Goal: Task Accomplishment & Management: Manage account settings

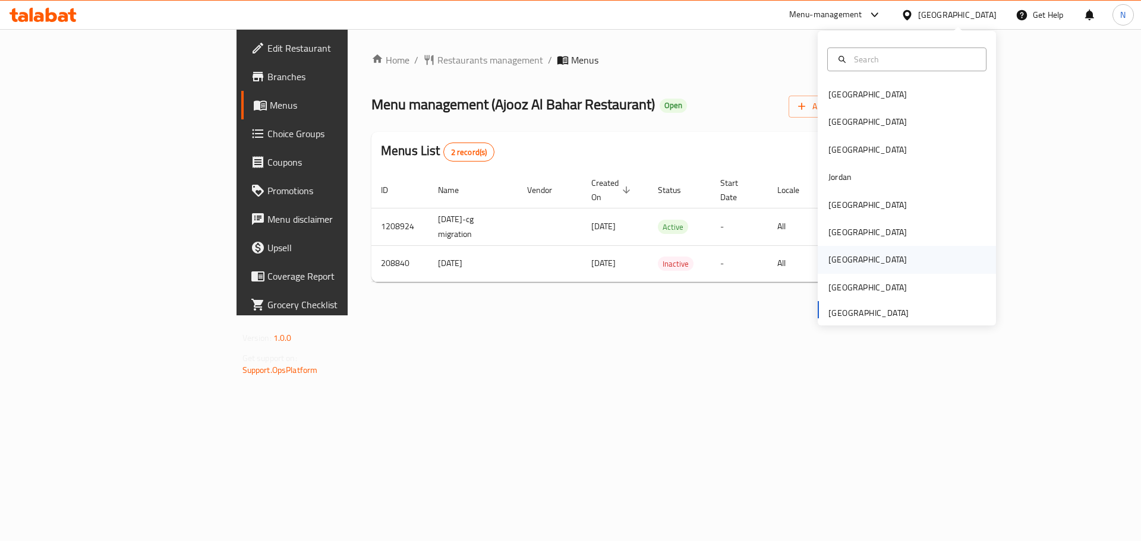
click at [846, 260] on div "[GEOGRAPHIC_DATA]" at bounding box center [867, 259] width 97 height 27
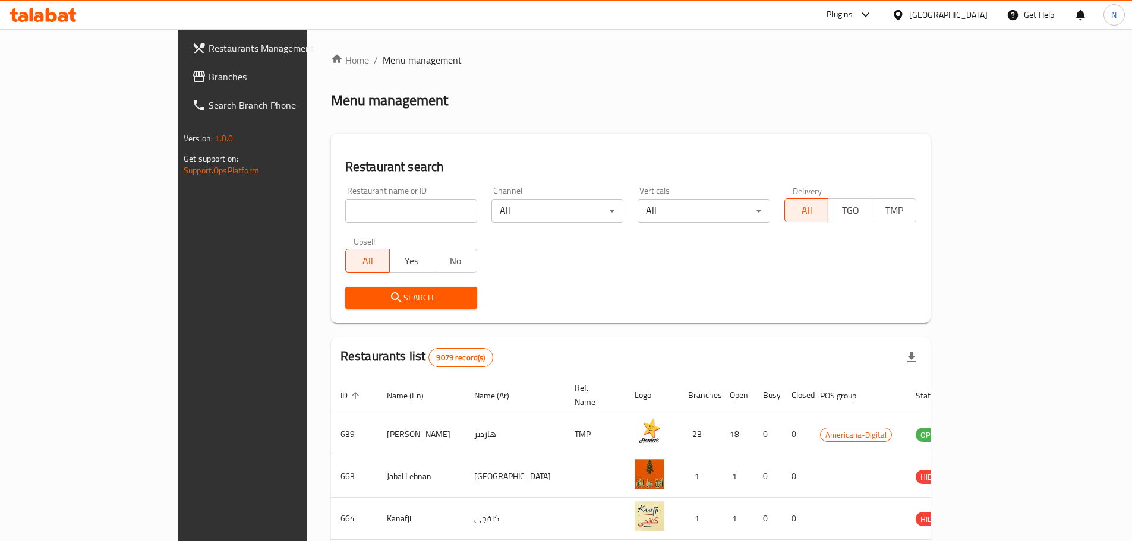
click at [209, 83] on span "Branches" at bounding box center [283, 77] width 149 height 14
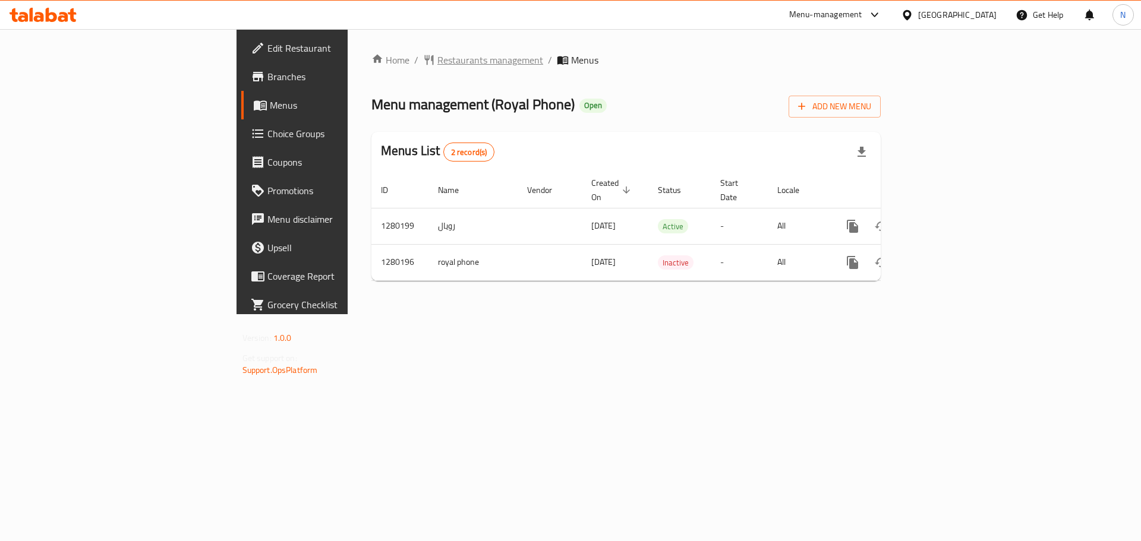
click at [437, 61] on span "Restaurants management" at bounding box center [490, 60] width 106 height 14
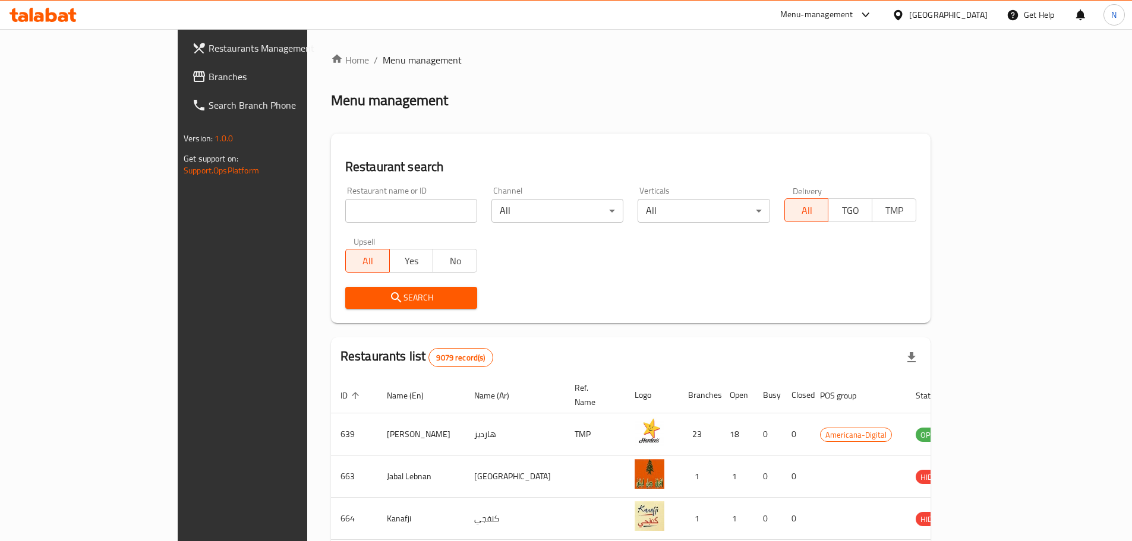
click at [209, 83] on span "Branches" at bounding box center [283, 77] width 149 height 14
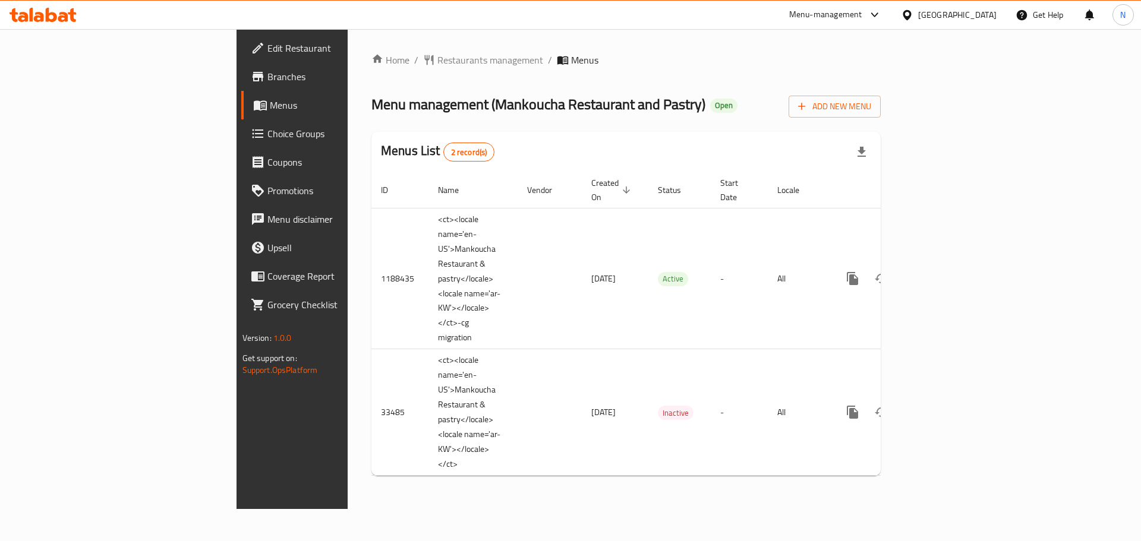
click at [913, 18] on icon at bounding box center [907, 15] width 12 height 12
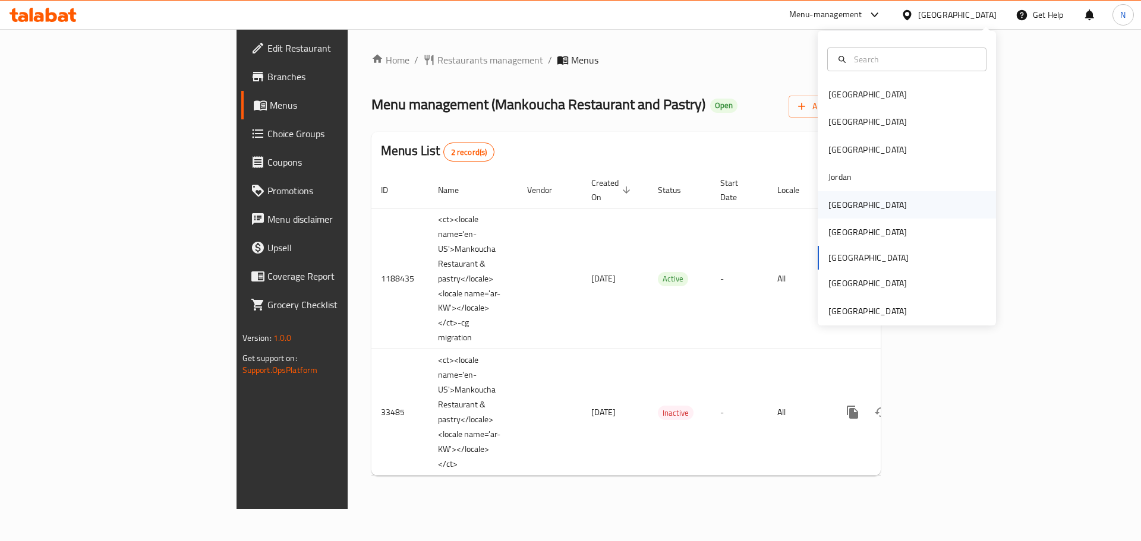
click at [840, 215] on div "[GEOGRAPHIC_DATA]" at bounding box center [867, 204] width 97 height 27
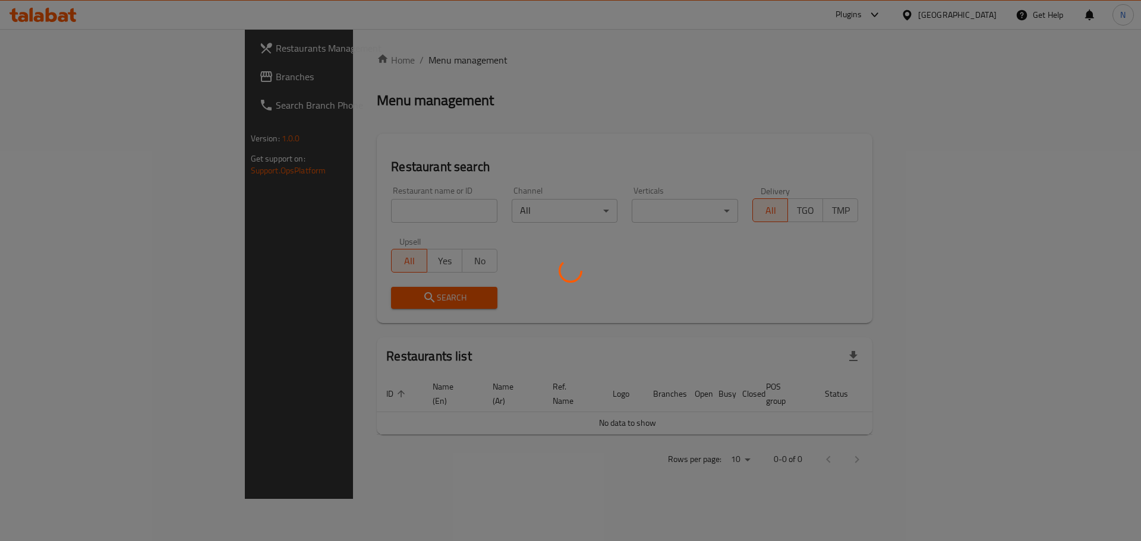
click at [45, 80] on div at bounding box center [570, 270] width 1141 height 541
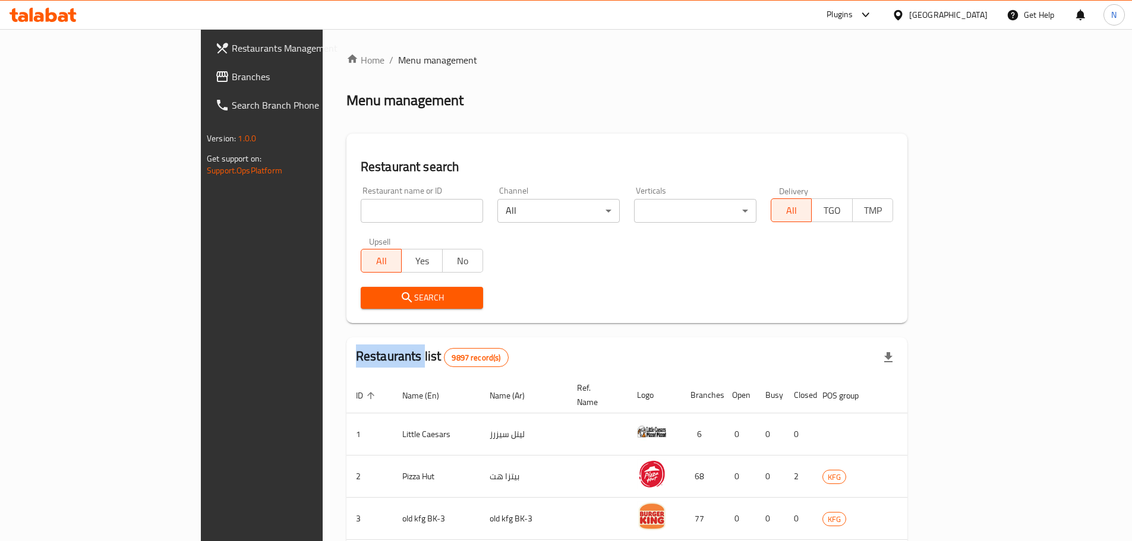
click at [201, 80] on div "Restaurants Management Branches Search Branch Phone Version: 1.0.0 Get support …" at bounding box center [566, 454] width 730 height 851
click at [232, 80] on span "Branches" at bounding box center [306, 77] width 149 height 14
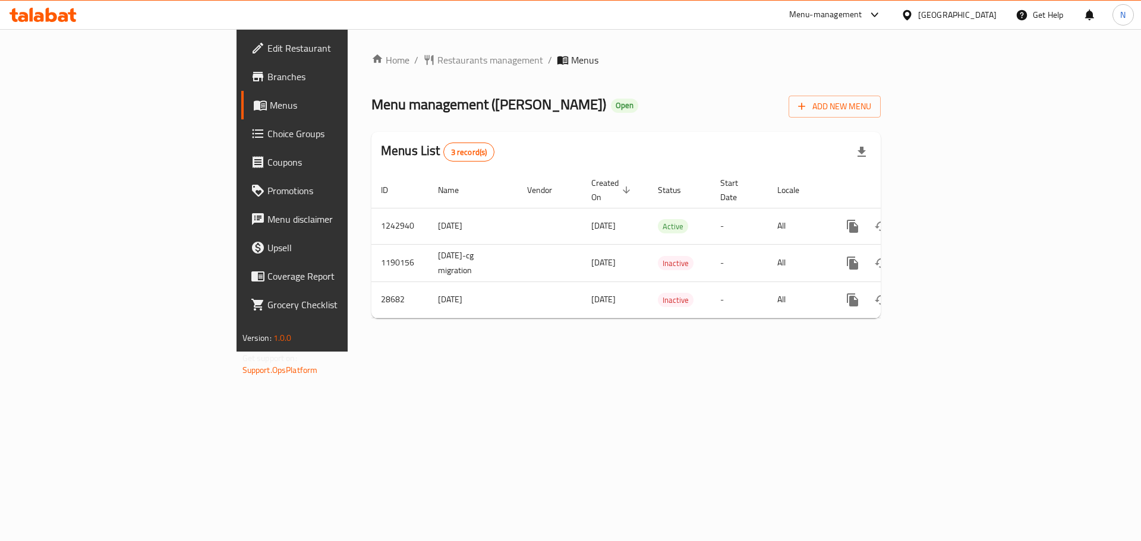
click at [267, 135] on span "Choice Groups" at bounding box center [342, 134] width 150 height 14
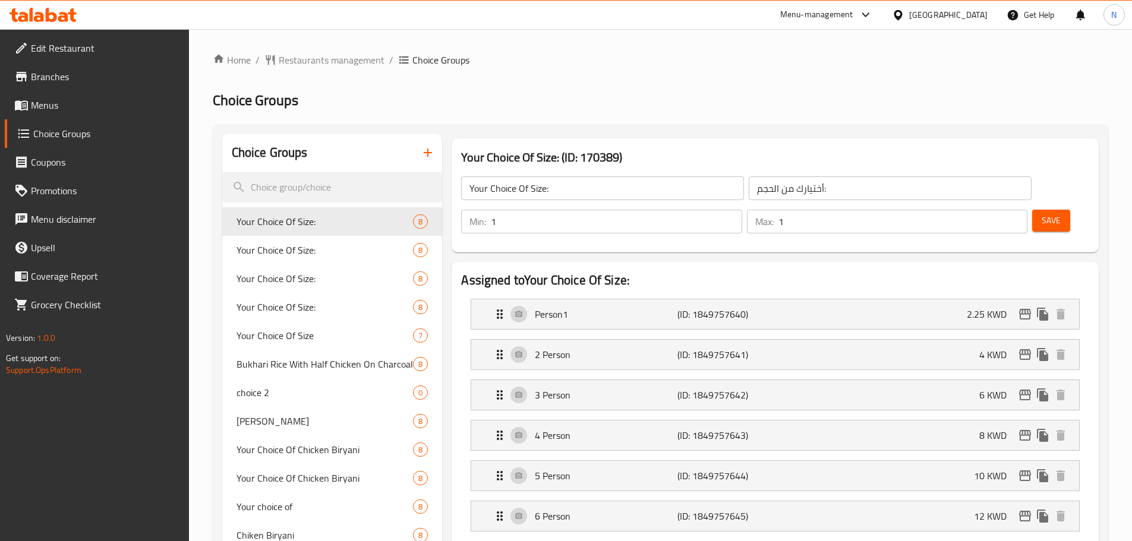
click at [577, 94] on h2 "Choice Groups" at bounding box center [660, 100] width 895 height 19
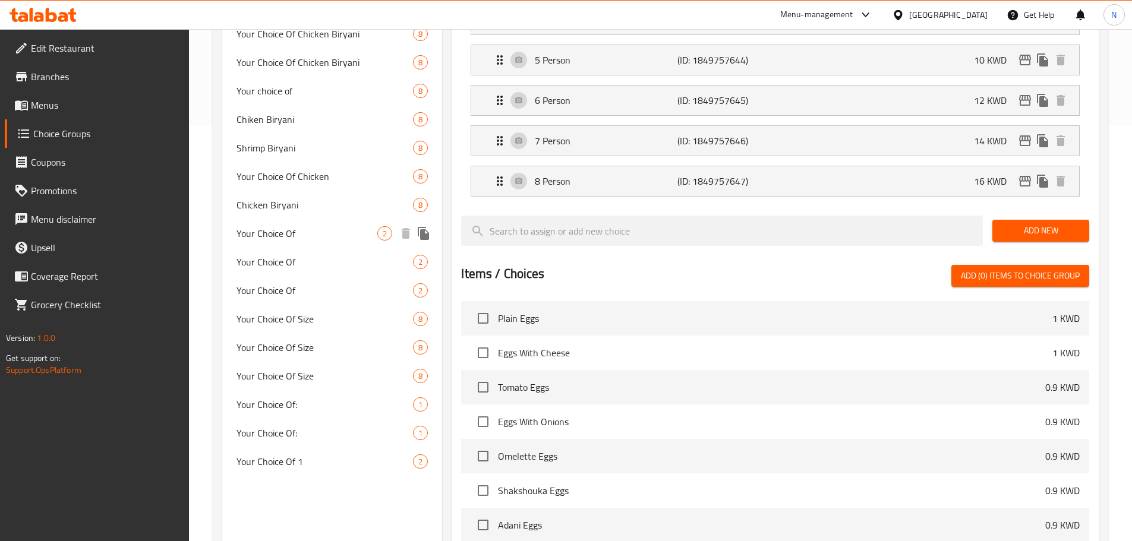
click at [314, 232] on span "Your Choice Of" at bounding box center [306, 233] width 141 height 14
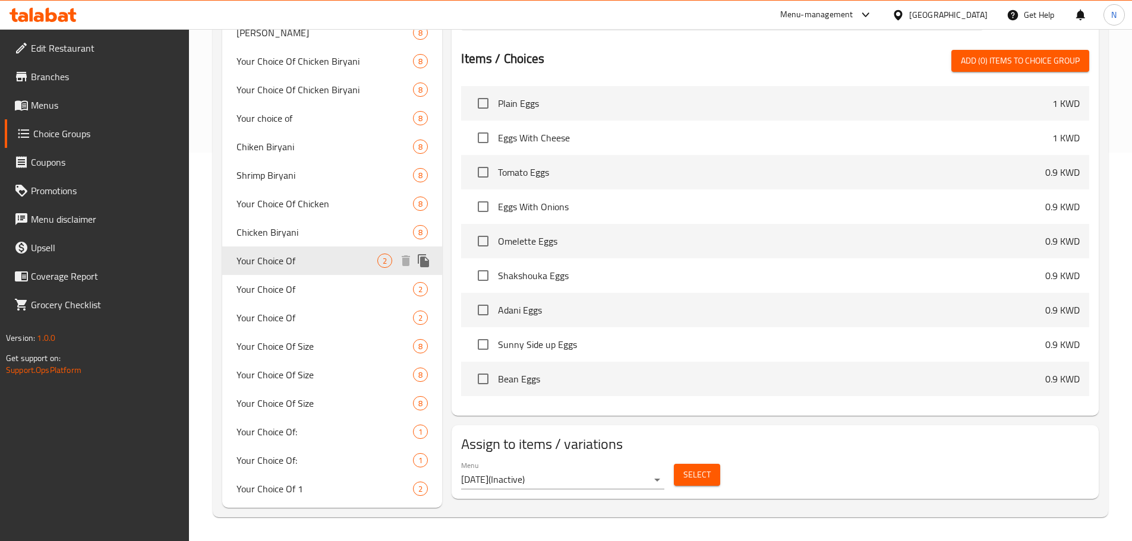
type input "Your Choice Of"
type input "اخيتارك من :"
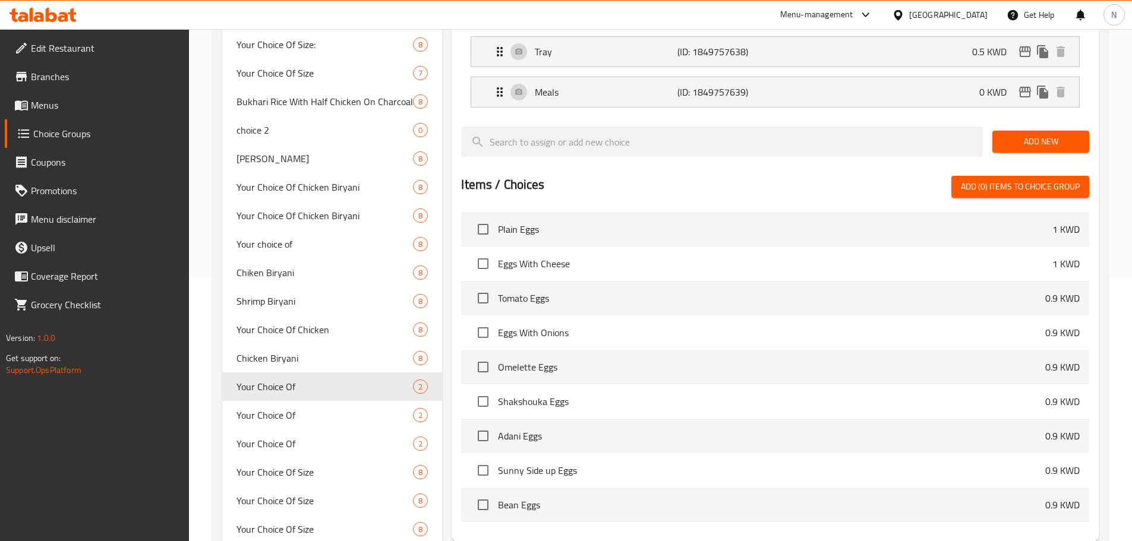
scroll to position [389, 0]
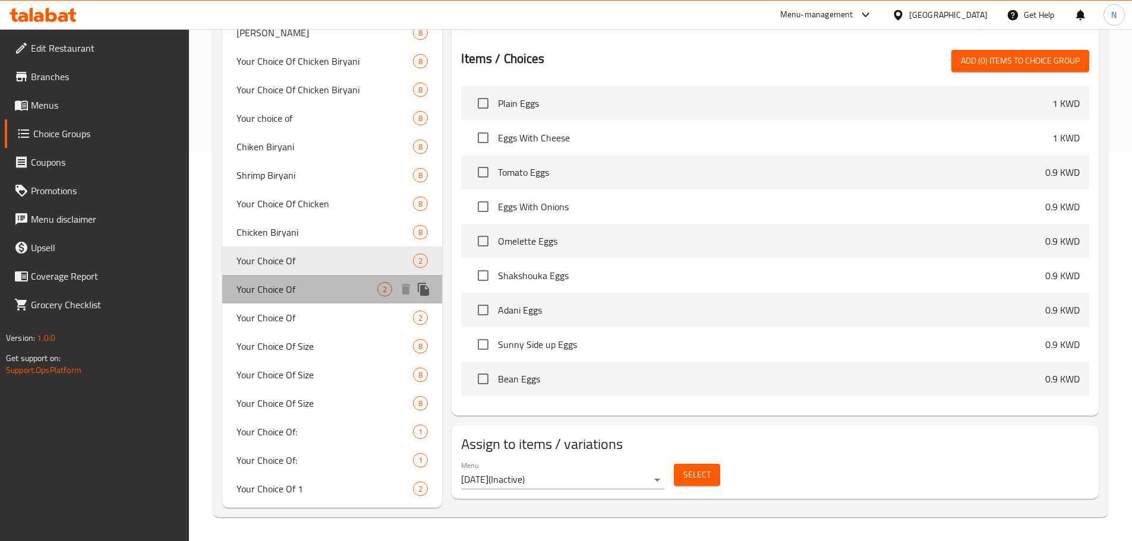
click at [312, 293] on span "Your Choice Of" at bounding box center [306, 289] width 141 height 14
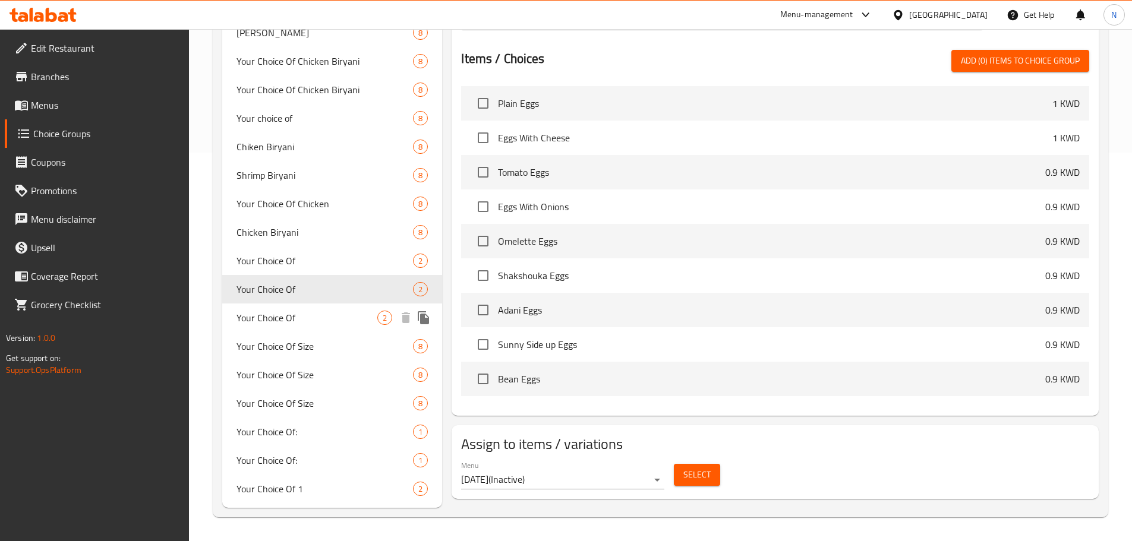
click at [311, 314] on span "Your Choice Of" at bounding box center [306, 318] width 141 height 14
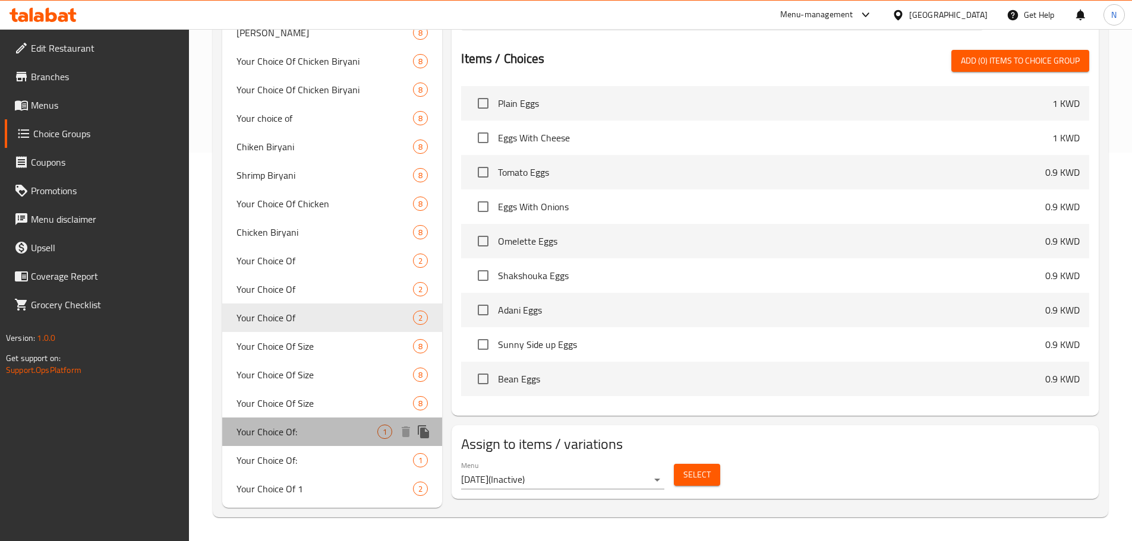
click at [318, 432] on span "Your Choice Of:" at bounding box center [306, 432] width 141 height 14
type input "Your Choice Of:"
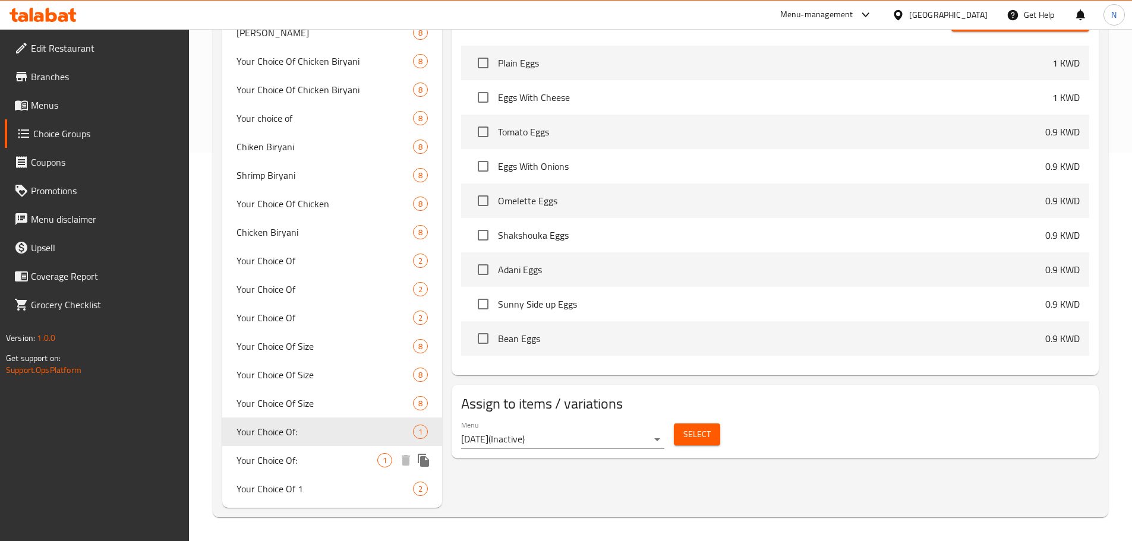
click at [312, 459] on span "Your Choice Of:" at bounding box center [306, 460] width 141 height 14
type input "إختيارك من:"
type input "0"
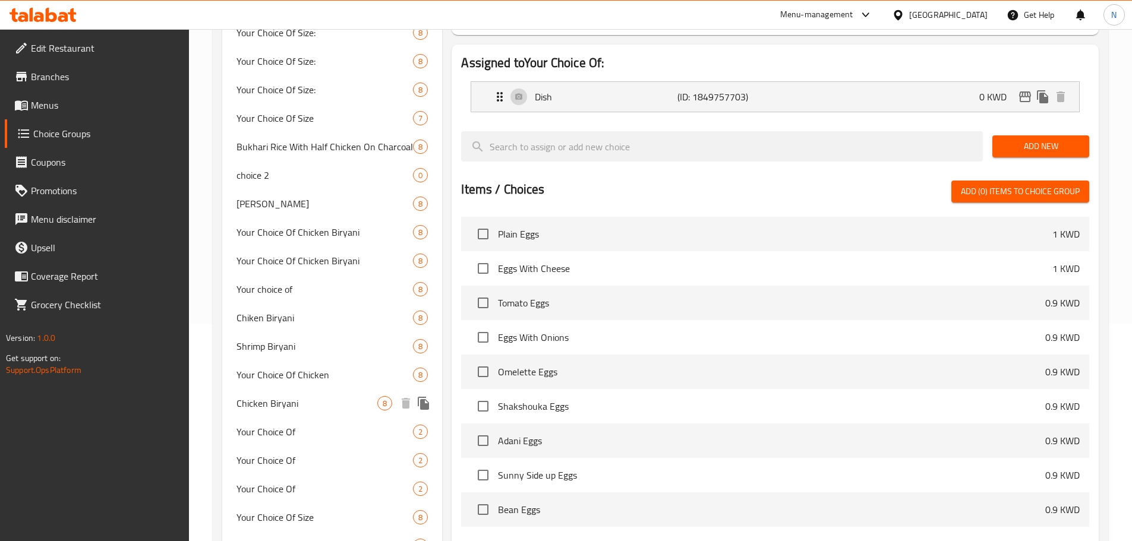
scroll to position [238, 0]
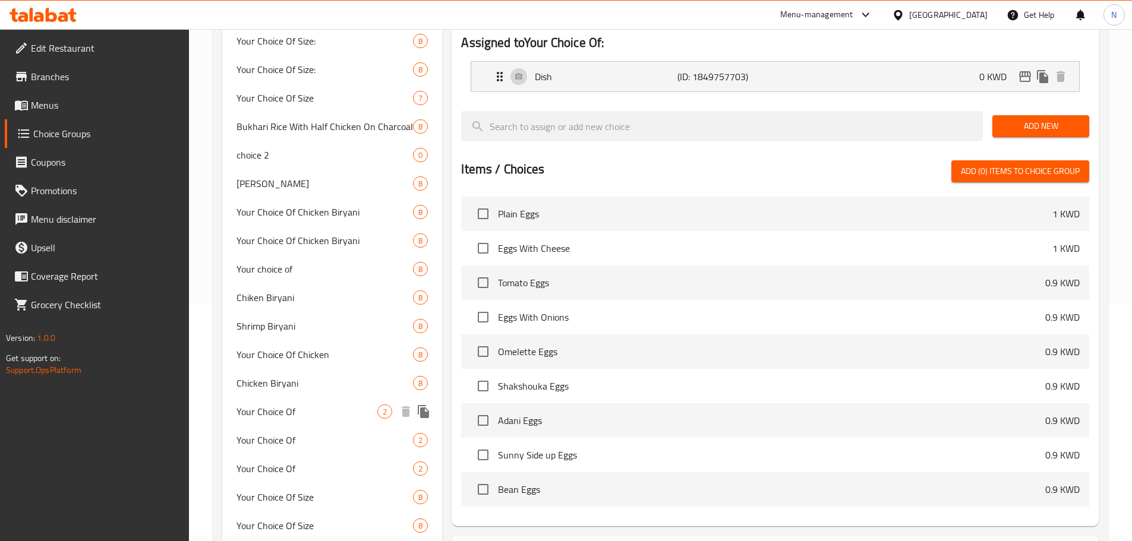
click at [309, 414] on span "Your Choice Of" at bounding box center [306, 412] width 141 height 14
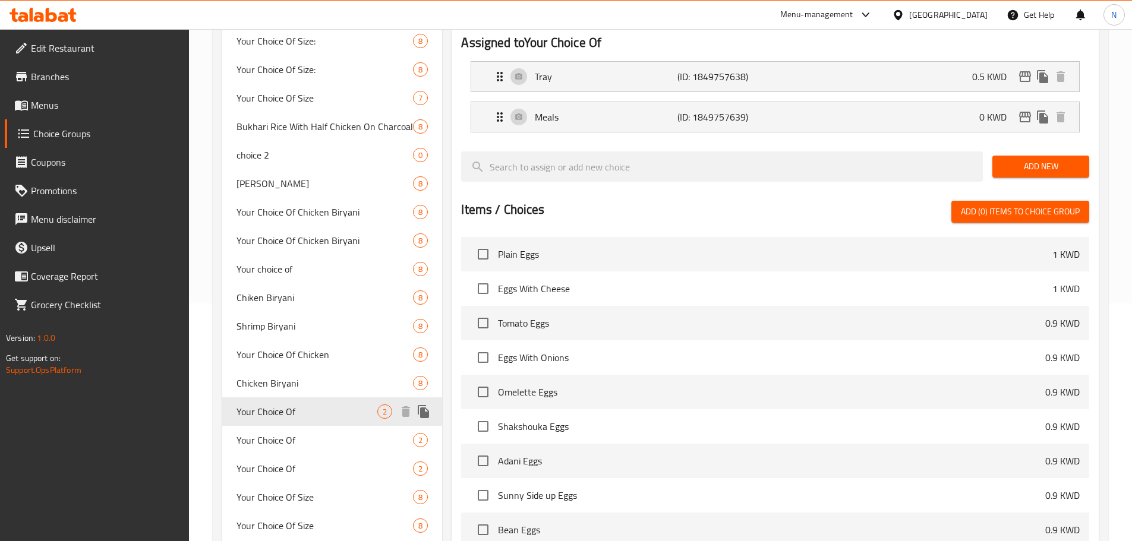
type input "Your Choice Of"
type input "اخيتارك من :"
type input "1"
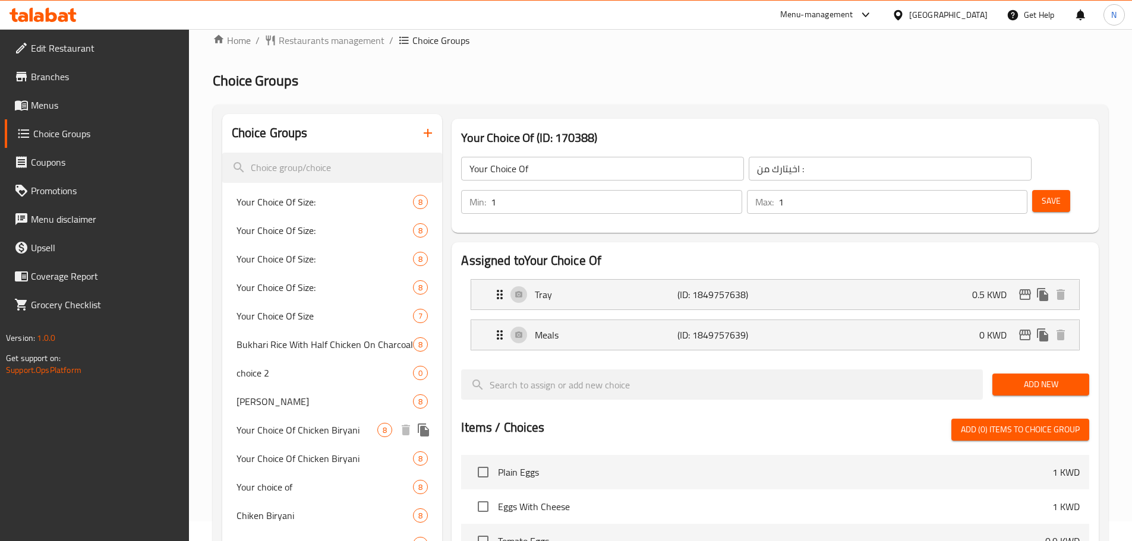
scroll to position [0, 0]
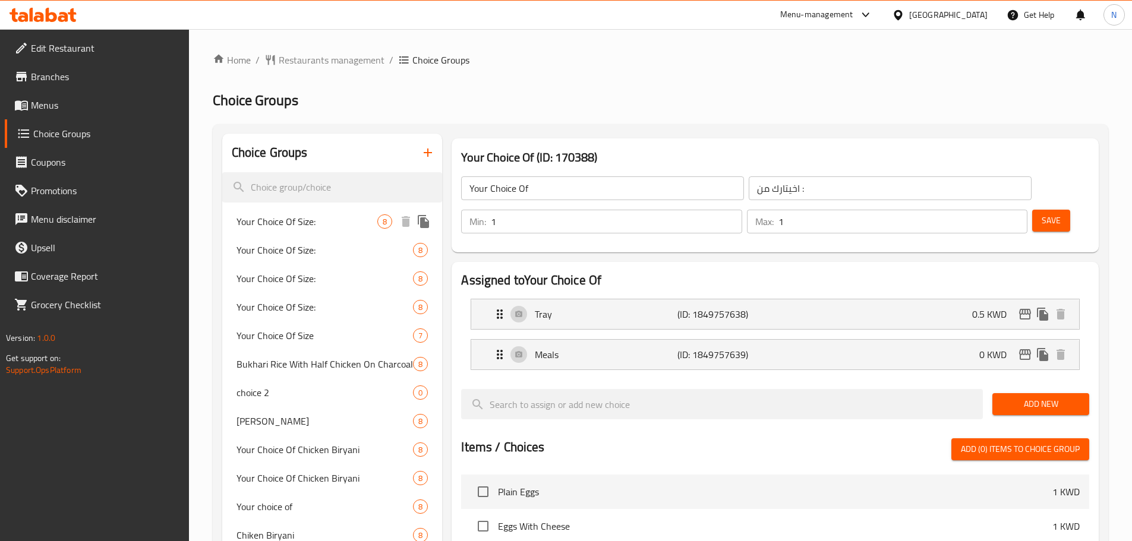
click at [326, 226] on span "Your Choice Of Size:" at bounding box center [306, 221] width 141 height 14
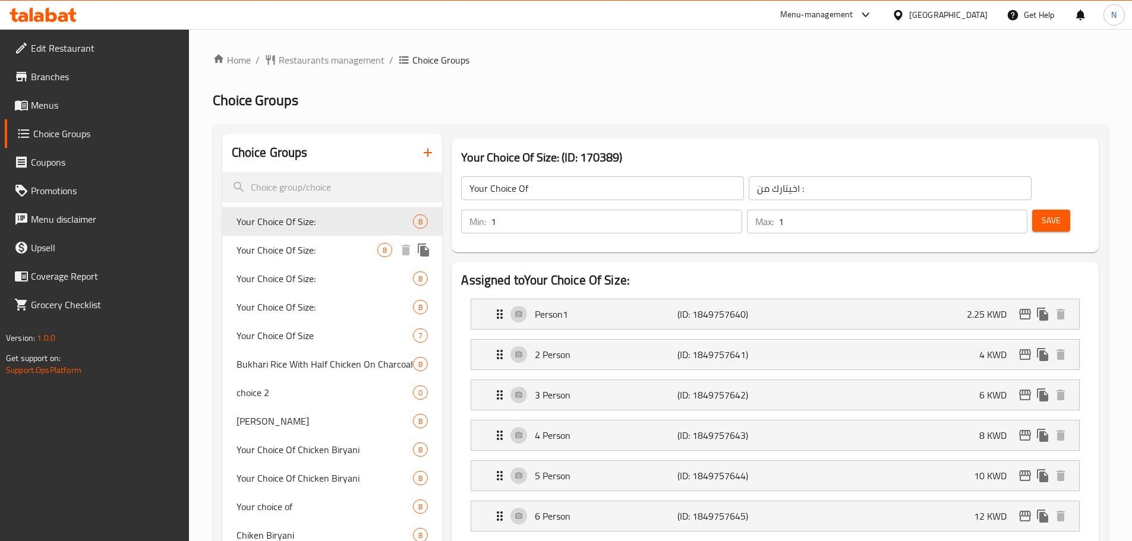
type input "Your Choice Of Size:"
type input "أختيارك من الحجم:"
click at [321, 247] on span "Your Choice Of Size:" at bounding box center [306, 250] width 141 height 14
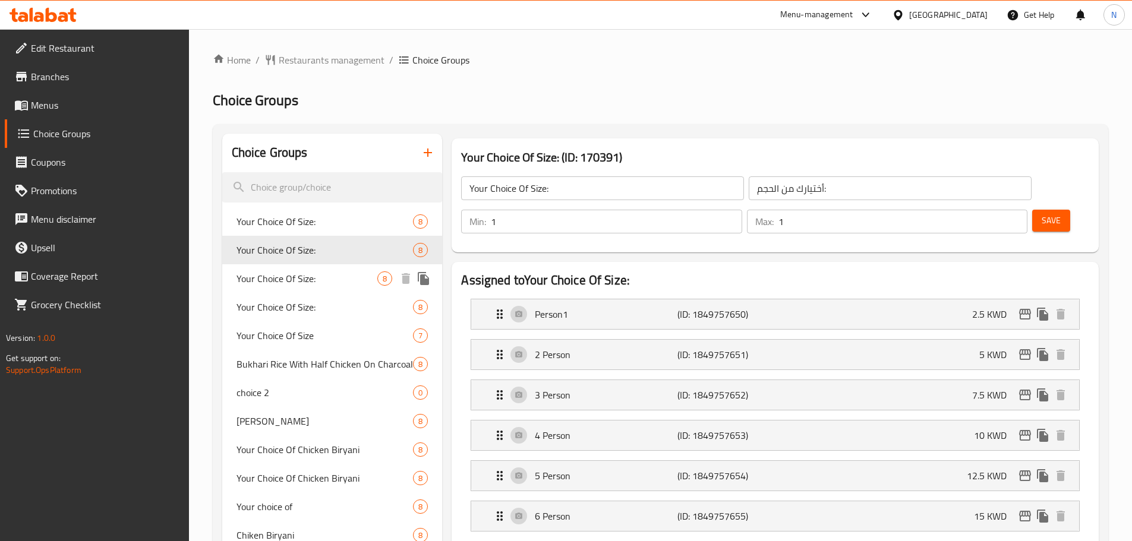
click at [318, 282] on span "Your Choice Of Size:" at bounding box center [306, 278] width 141 height 14
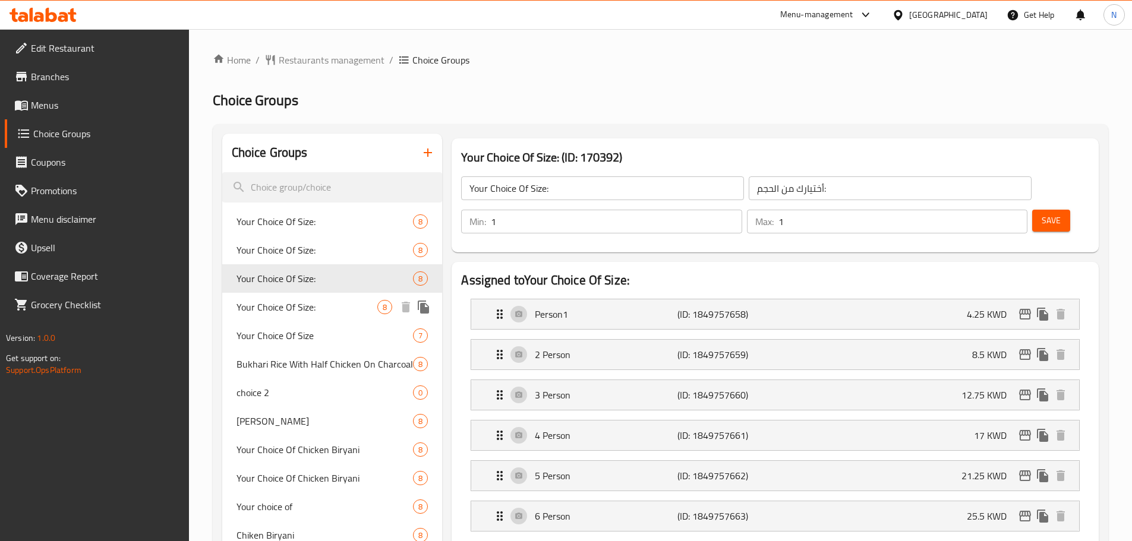
click at [318, 309] on span "Your Choice Of Size:" at bounding box center [306, 307] width 141 height 14
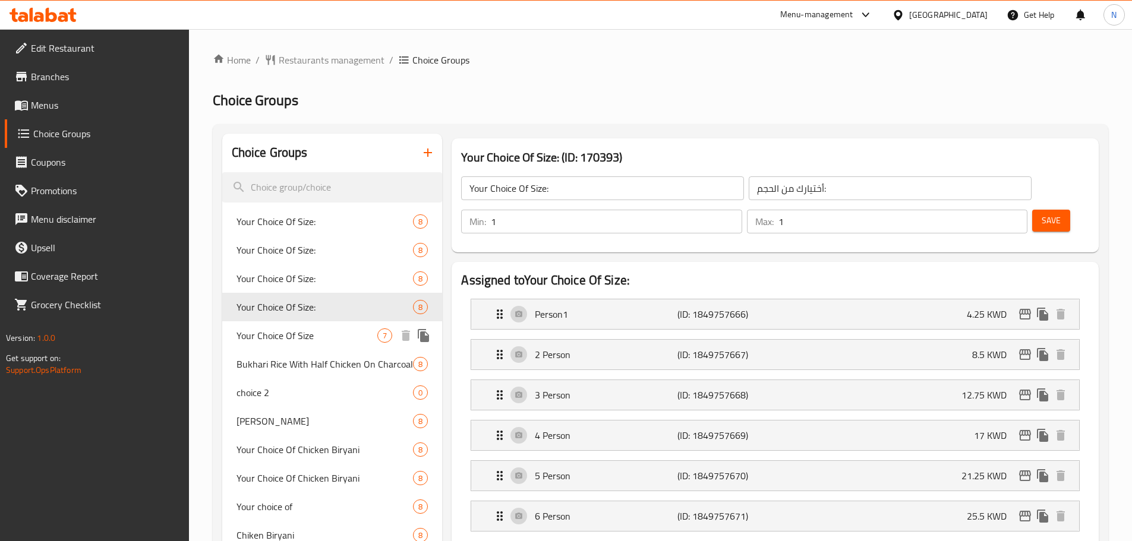
click at [318, 329] on span "Your Choice Of Size" at bounding box center [306, 336] width 141 height 14
type input "Your Choice Of Size"
type input "أختيارك من الحجم"
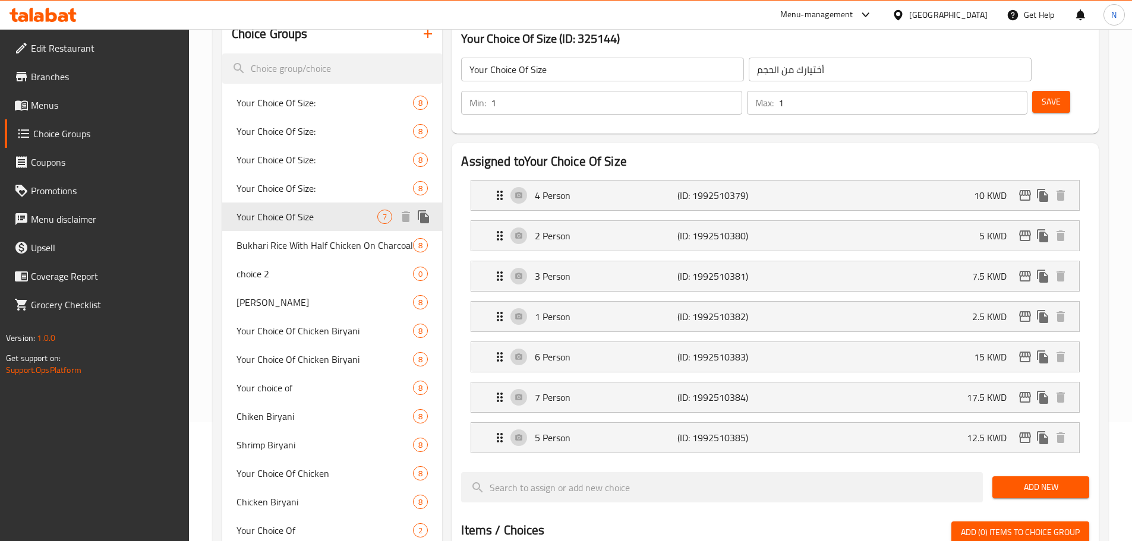
scroll to position [178, 0]
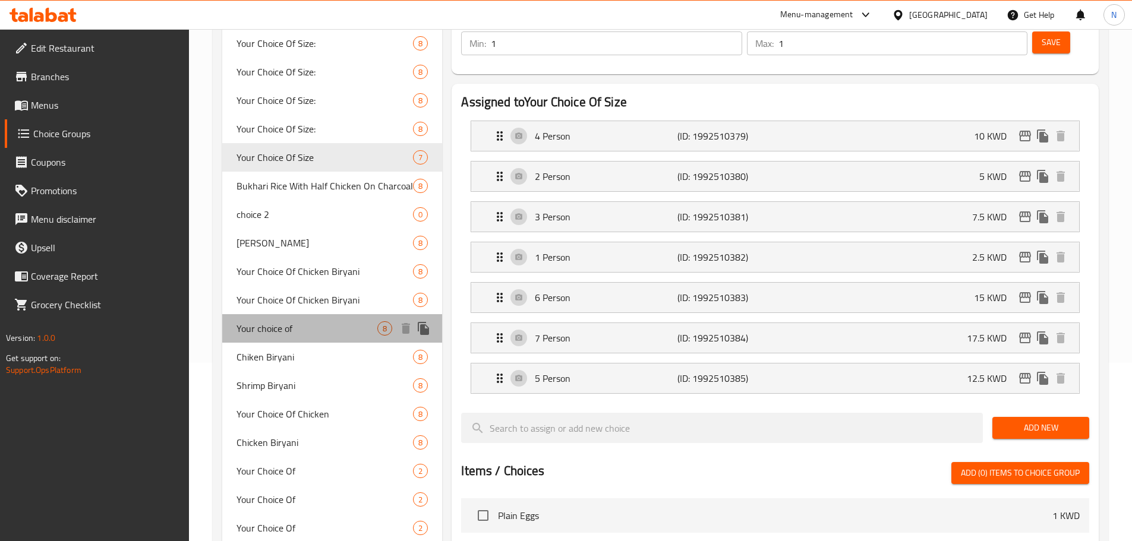
click at [294, 321] on span "Your choice of" at bounding box center [306, 328] width 141 height 14
type input "Your choice of"
type input "اختيارك من"
type input "0"
type input "8"
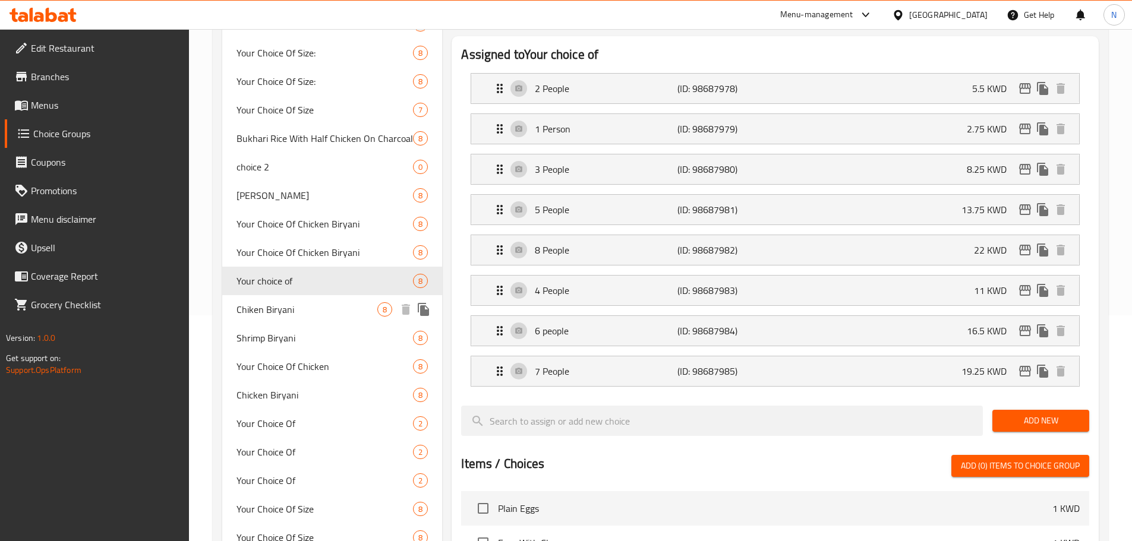
scroll to position [297, 0]
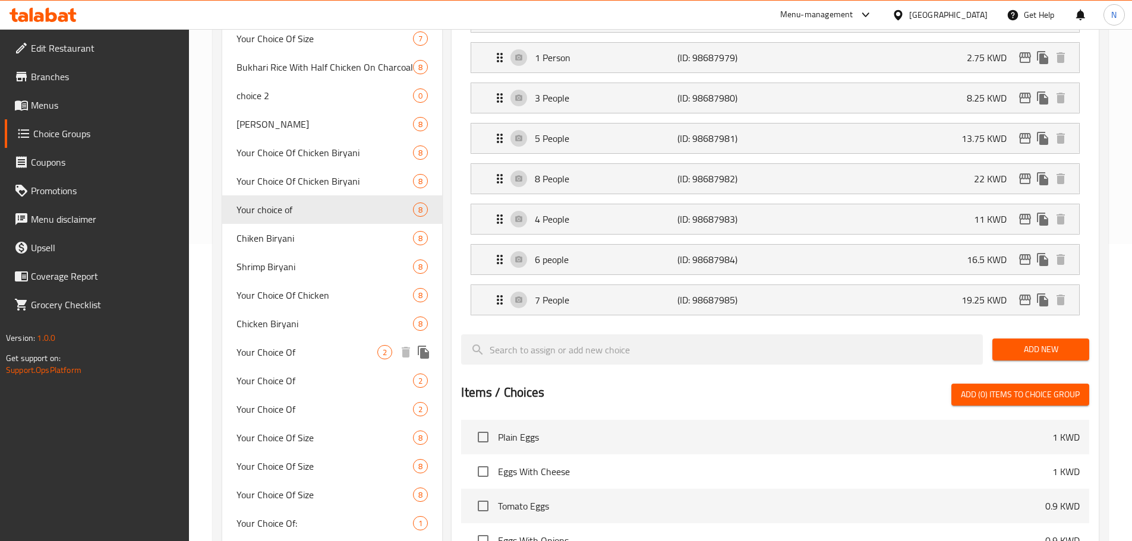
click at [305, 355] on span "Your Choice Of" at bounding box center [306, 352] width 141 height 14
type input "Your Choice Of"
type input "اخيتارك من :"
type input "1"
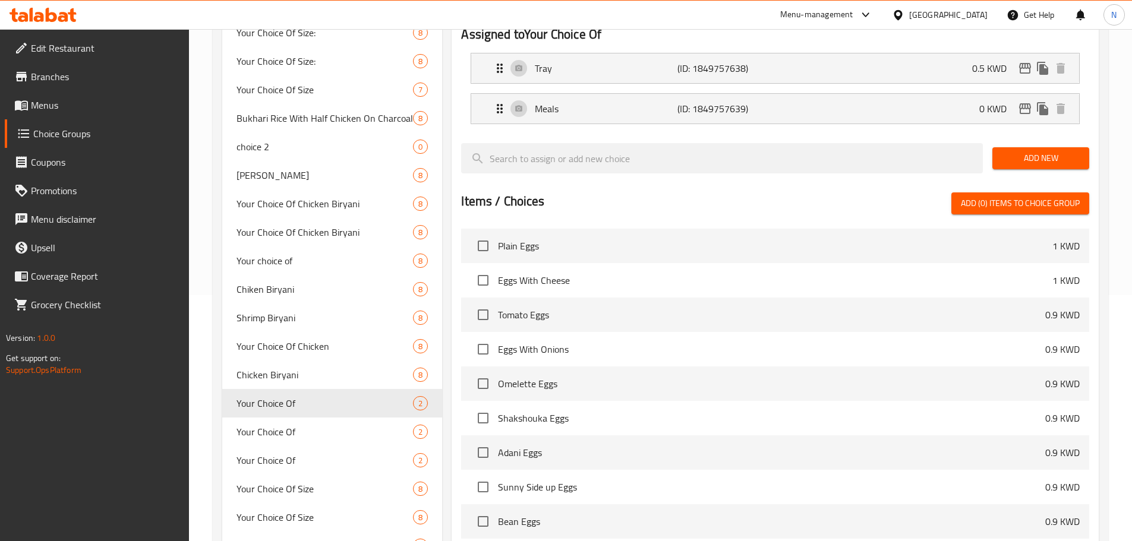
scroll to position [119, 0]
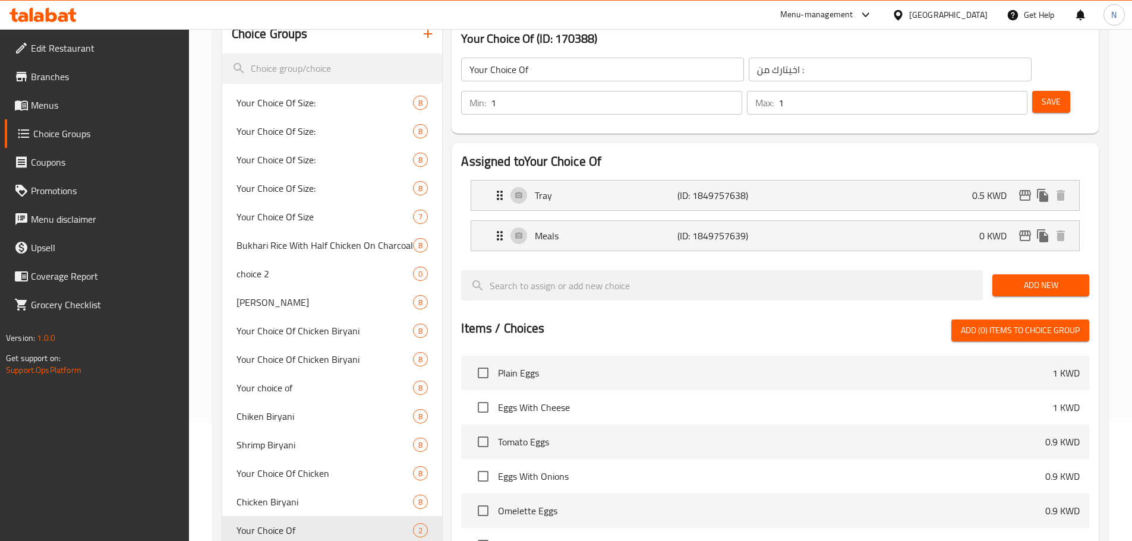
click at [600, 59] on input "Your Choice Of" at bounding box center [602, 70] width 283 height 24
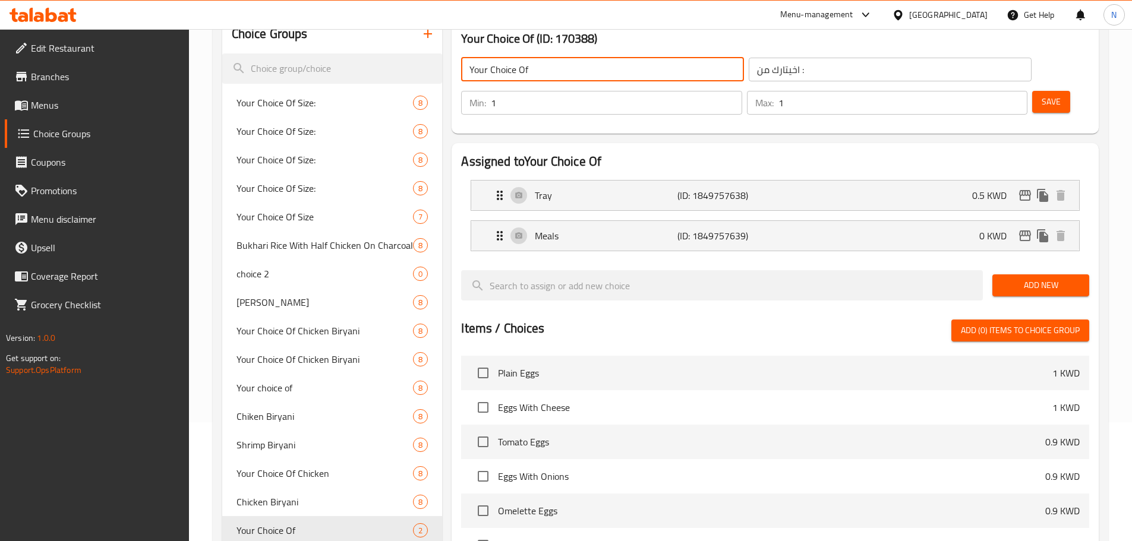
click at [600, 59] on input "Your Choice Of" at bounding box center [602, 70] width 283 height 24
paste input "text"
click at [1041, 94] on span "Save" at bounding box center [1050, 101] width 19 height 15
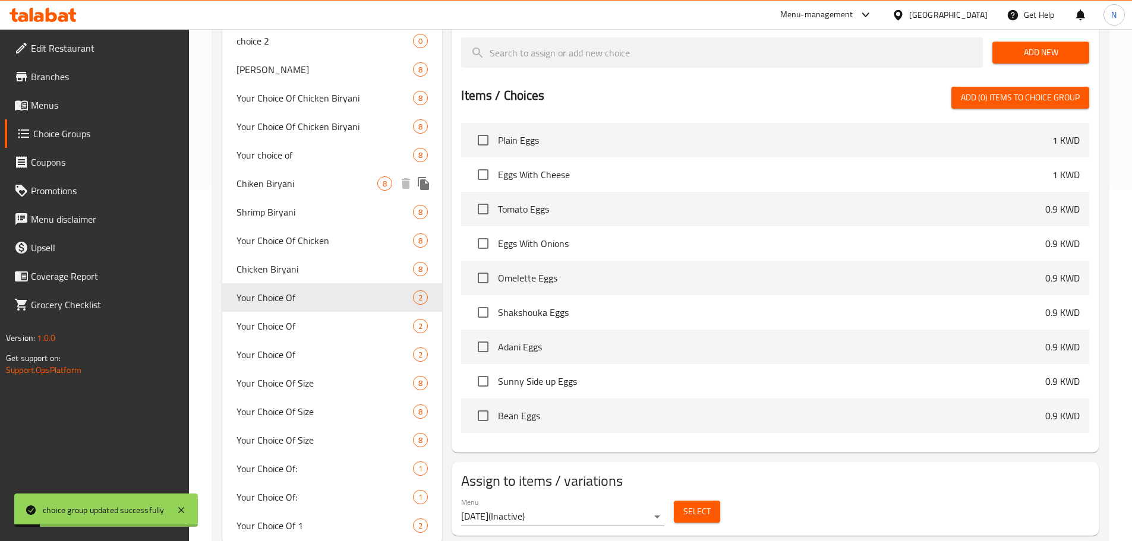
scroll to position [356, 0]
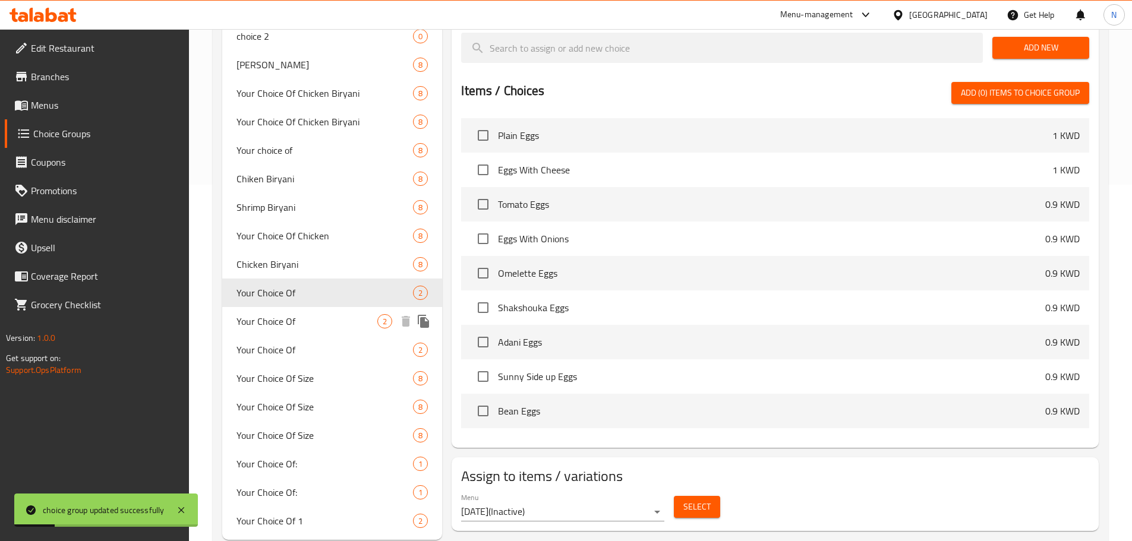
click at [315, 331] on div "Your Choice Of 2" at bounding box center [332, 321] width 220 height 29
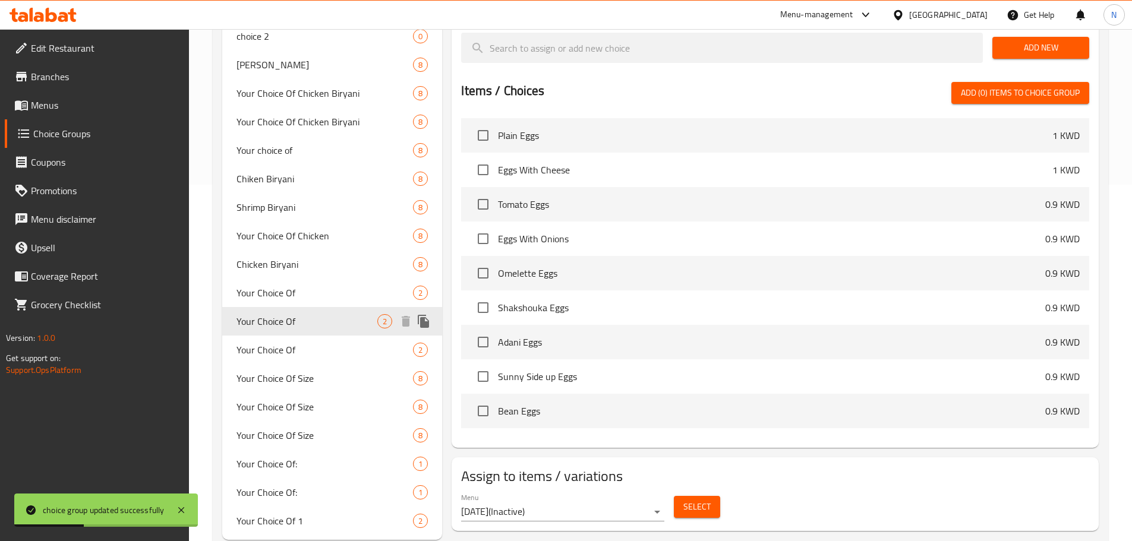
click at [311, 316] on span "Your Choice Of" at bounding box center [306, 321] width 141 height 14
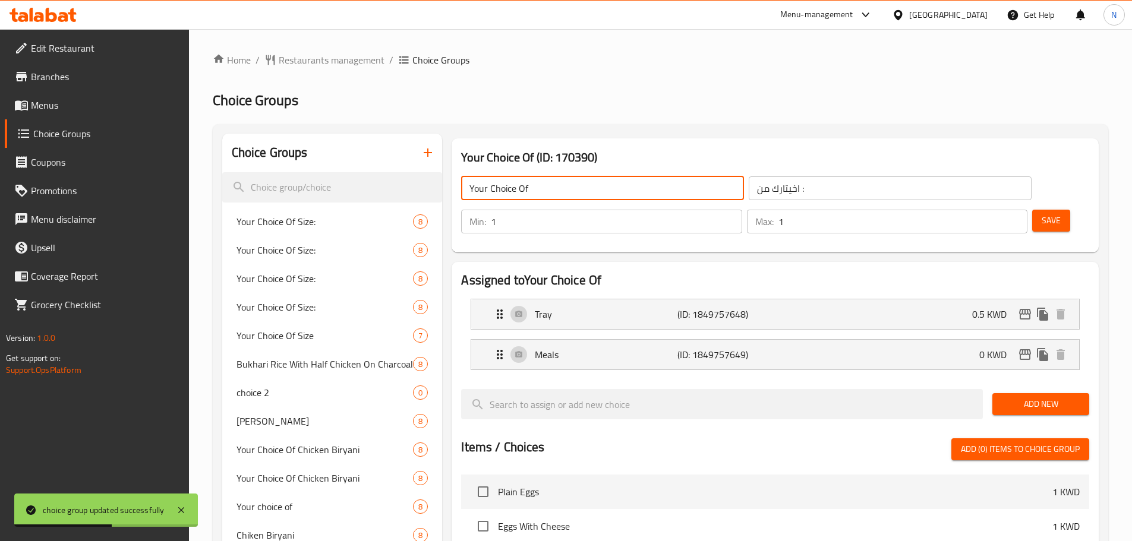
click at [588, 191] on input "Your Choice Of" at bounding box center [602, 188] width 283 height 24
paste input "text"
click at [1041, 213] on span "Save" at bounding box center [1050, 220] width 19 height 15
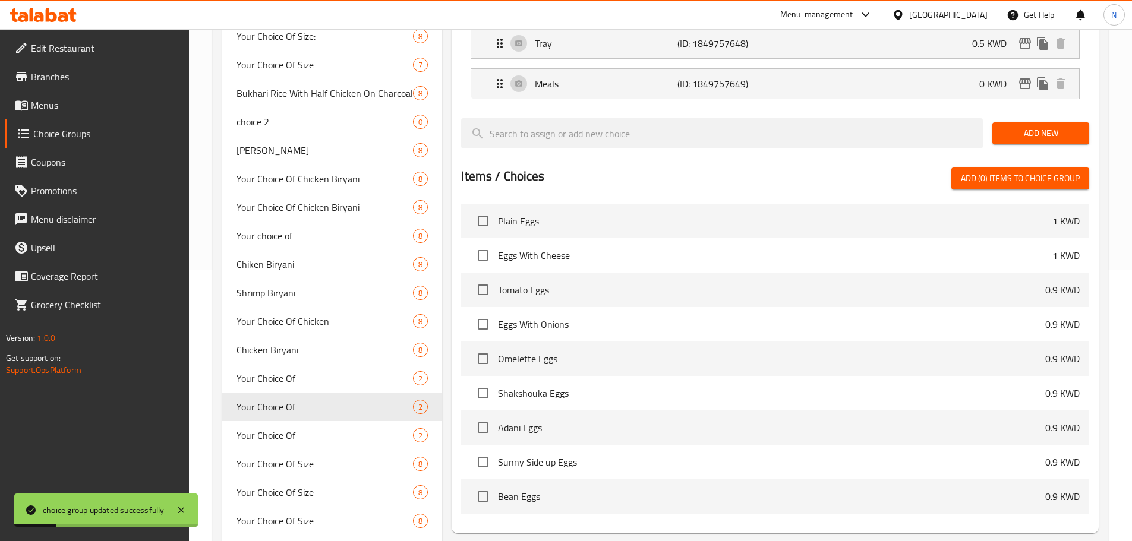
scroll to position [297, 0]
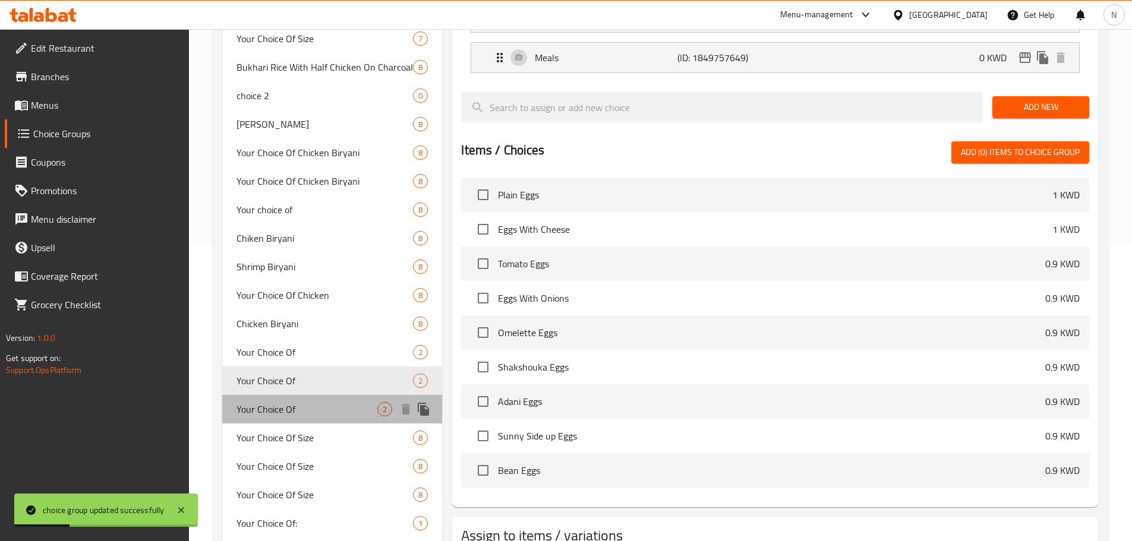
click at [308, 403] on span "Your Choice Of" at bounding box center [306, 409] width 141 height 14
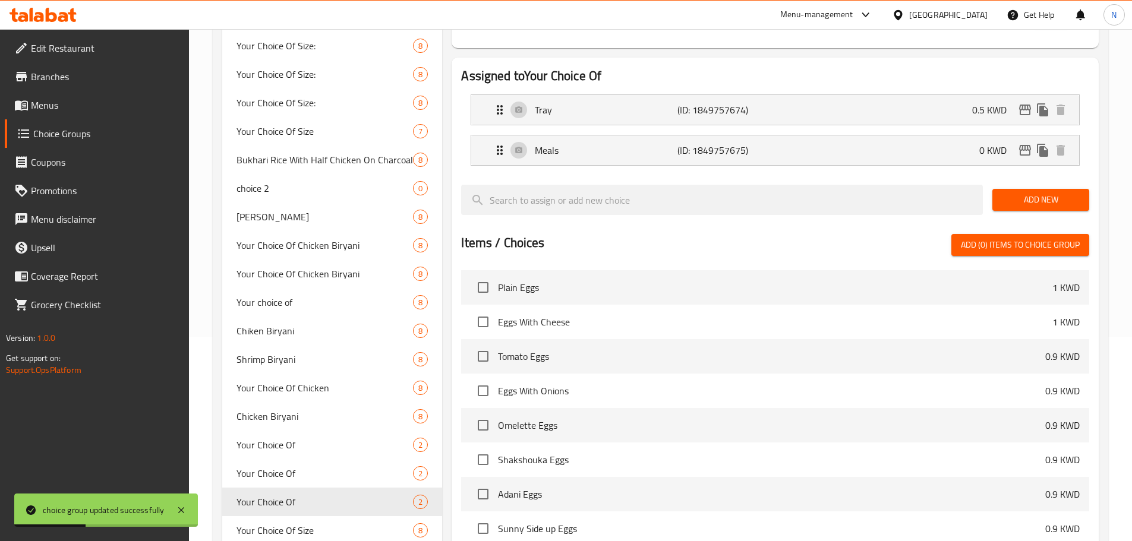
scroll to position [59, 0]
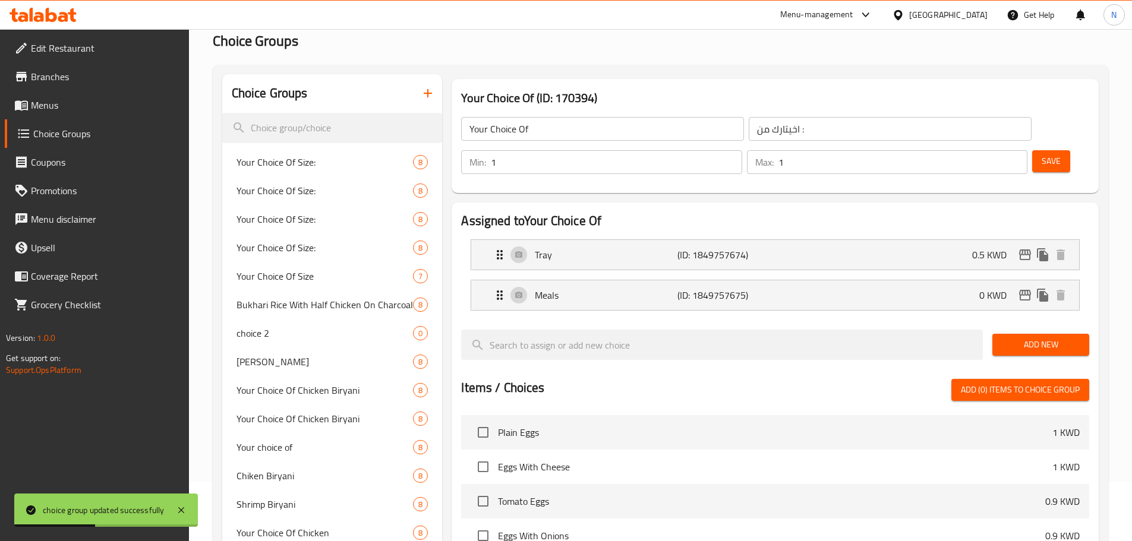
click at [611, 140] on input "Your Choice Of" at bounding box center [602, 129] width 283 height 24
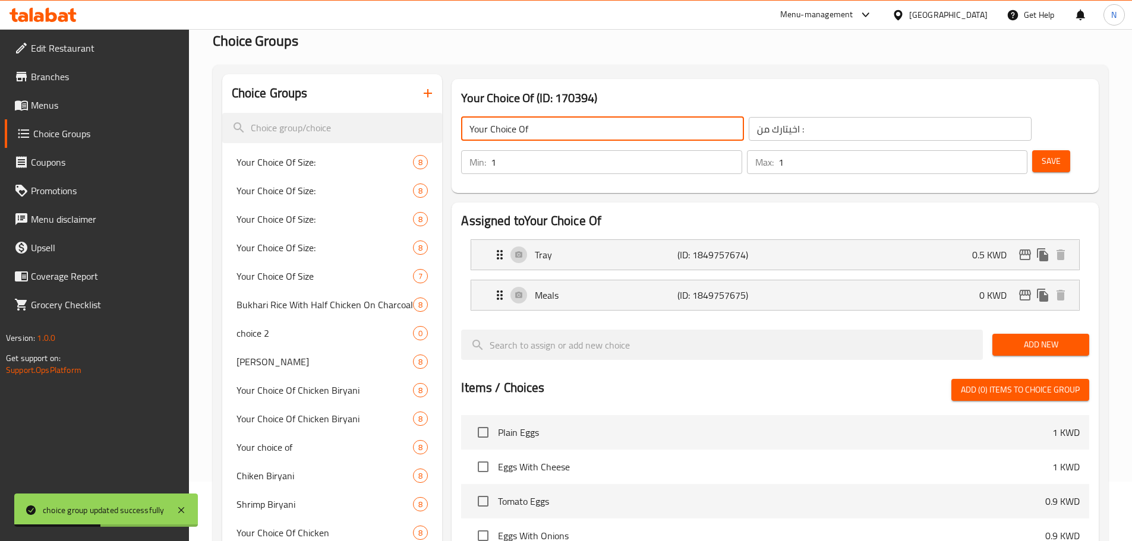
click at [611, 140] on input "Your Choice Of" at bounding box center [602, 129] width 283 height 24
paste input "text"
click at [1041, 154] on span "Save" at bounding box center [1050, 161] width 19 height 15
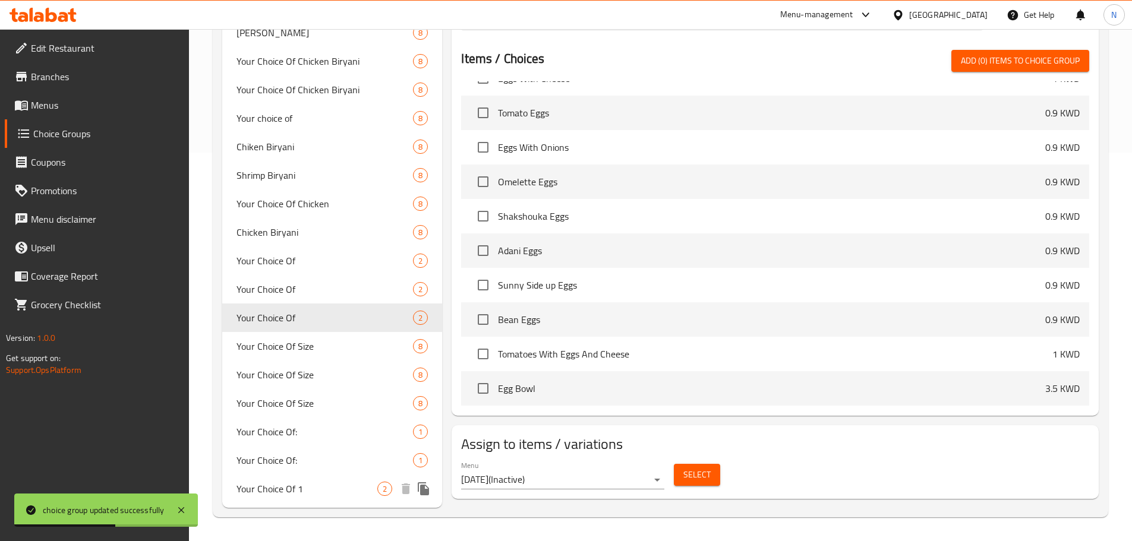
click at [328, 495] on span "Your Choice Of 1" at bounding box center [306, 489] width 141 height 14
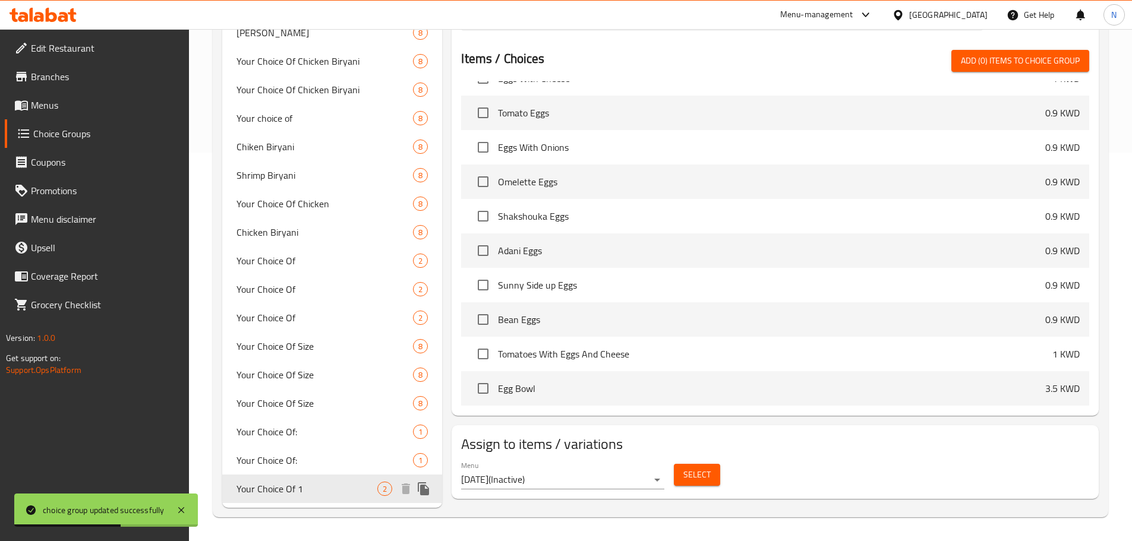
type input "Your Choice Of 1"
type input "اختيارك من"
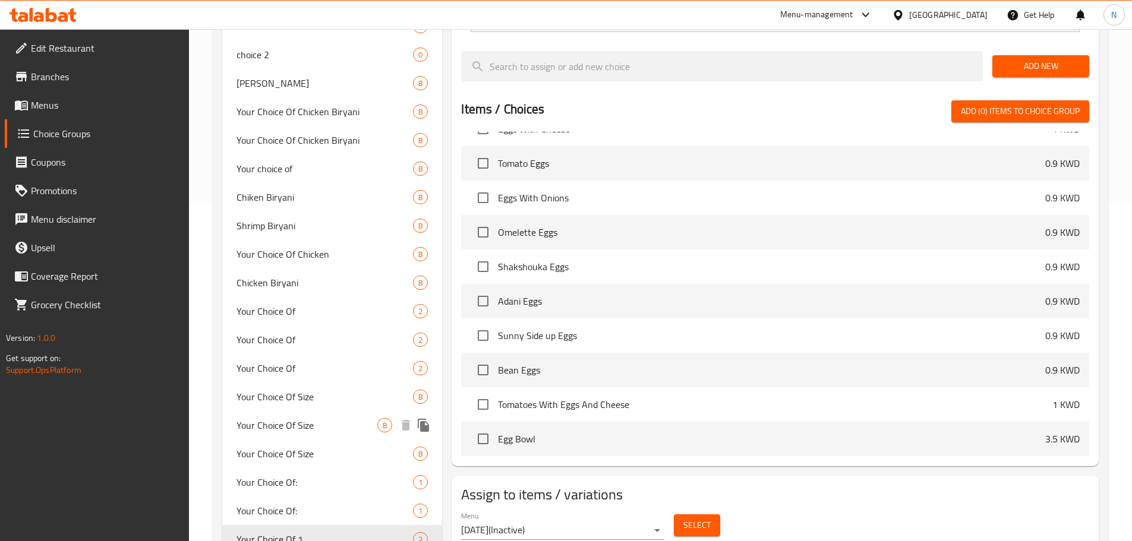
scroll to position [389, 0]
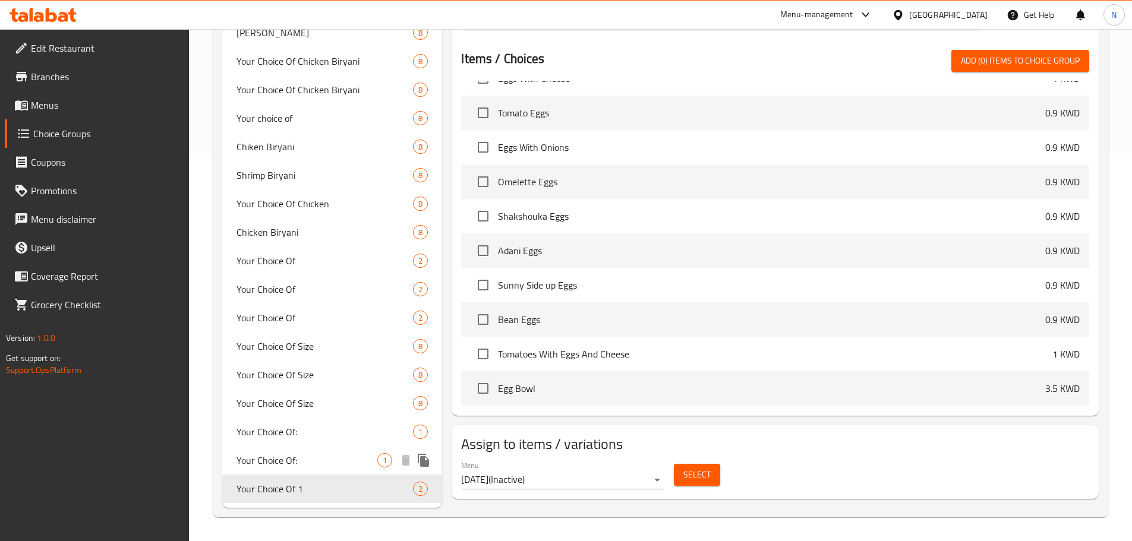
click at [314, 446] on div "Your Choice Of Size: 8 Your Choice Of Size: 8 Your Choice Of Size: 8 Your Choic…" at bounding box center [332, 161] width 220 height 684
click at [317, 454] on span "Your Choice Of:" at bounding box center [306, 460] width 141 height 14
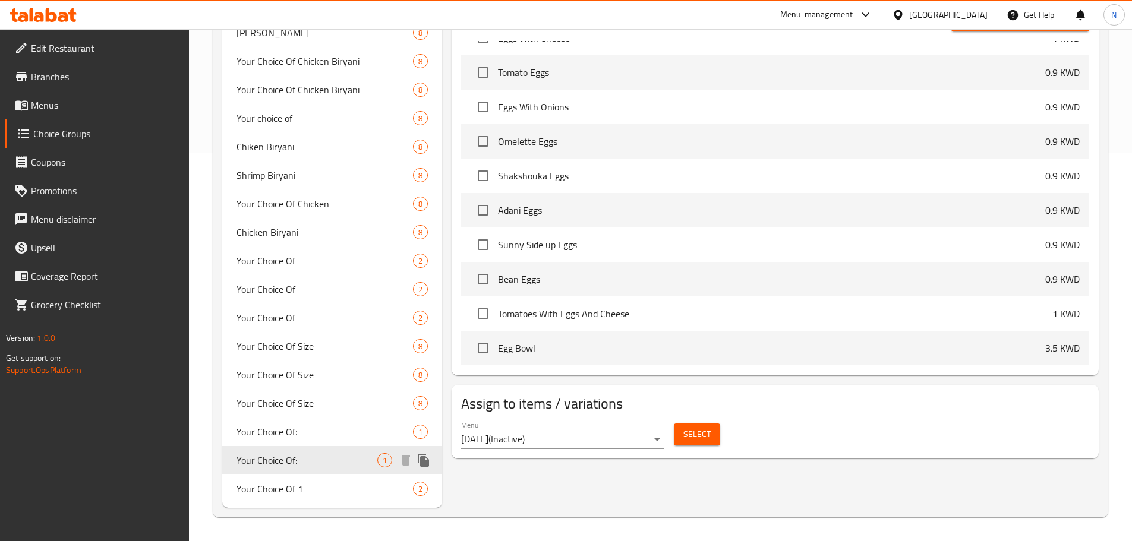
type input "Your Choice Of:"
type input "إختيارك من:"
type input "0"
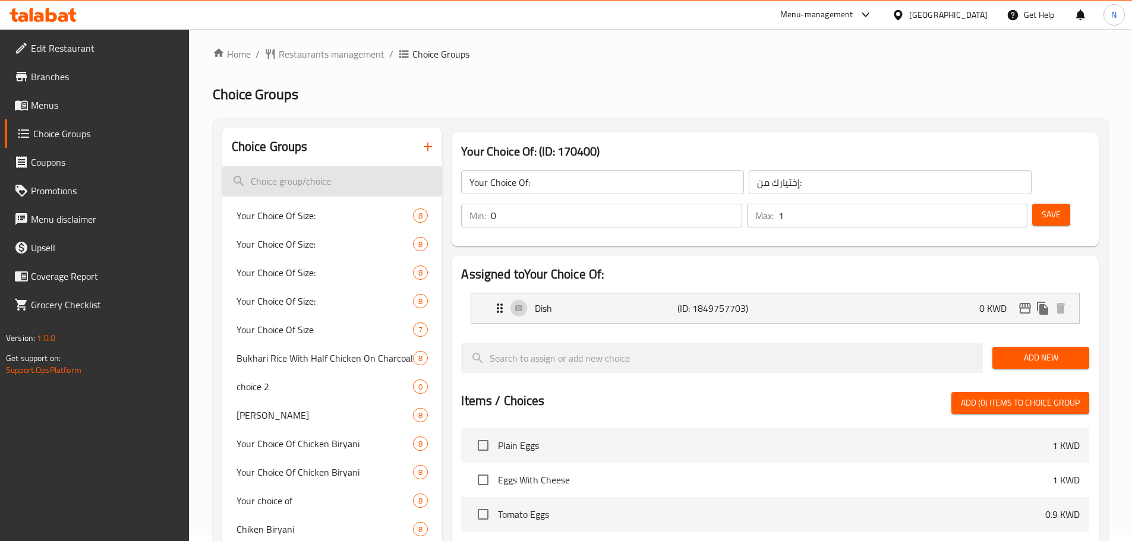
scroll to position [0, 0]
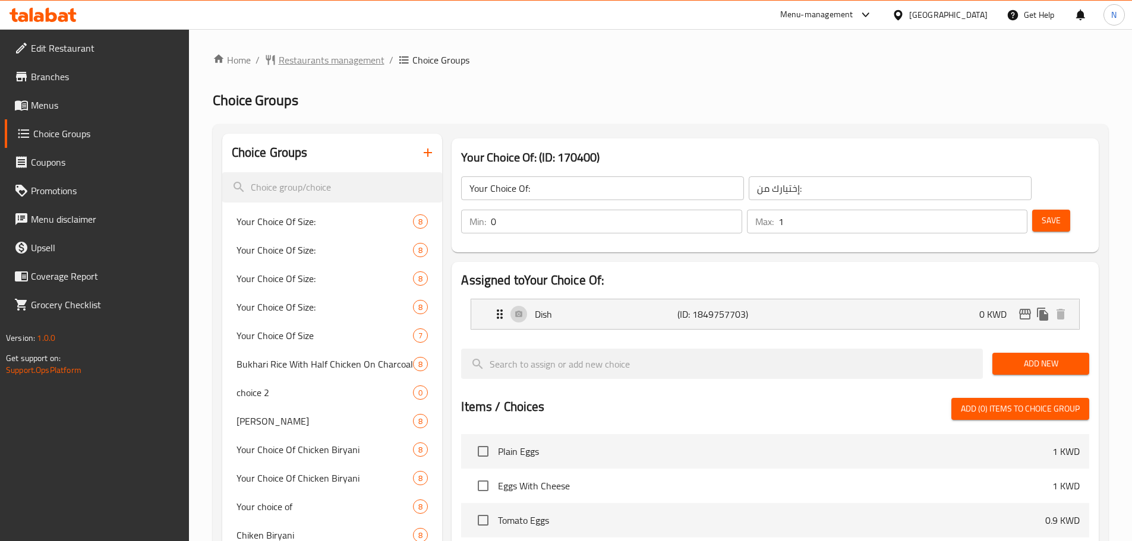
click at [344, 60] on span "Restaurants management" at bounding box center [332, 60] width 106 height 14
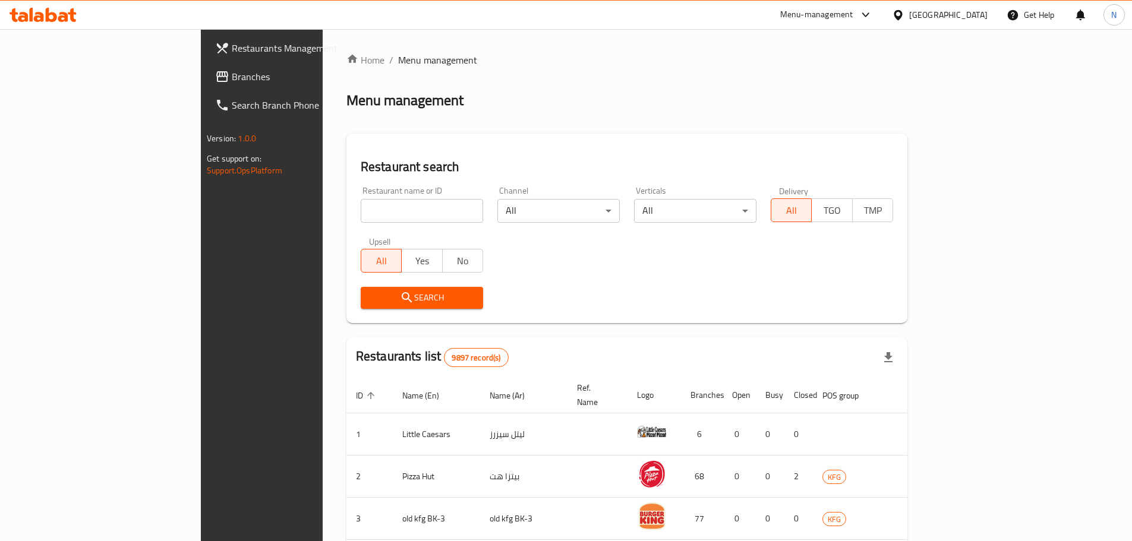
click at [232, 80] on span "Branches" at bounding box center [306, 77] width 149 height 14
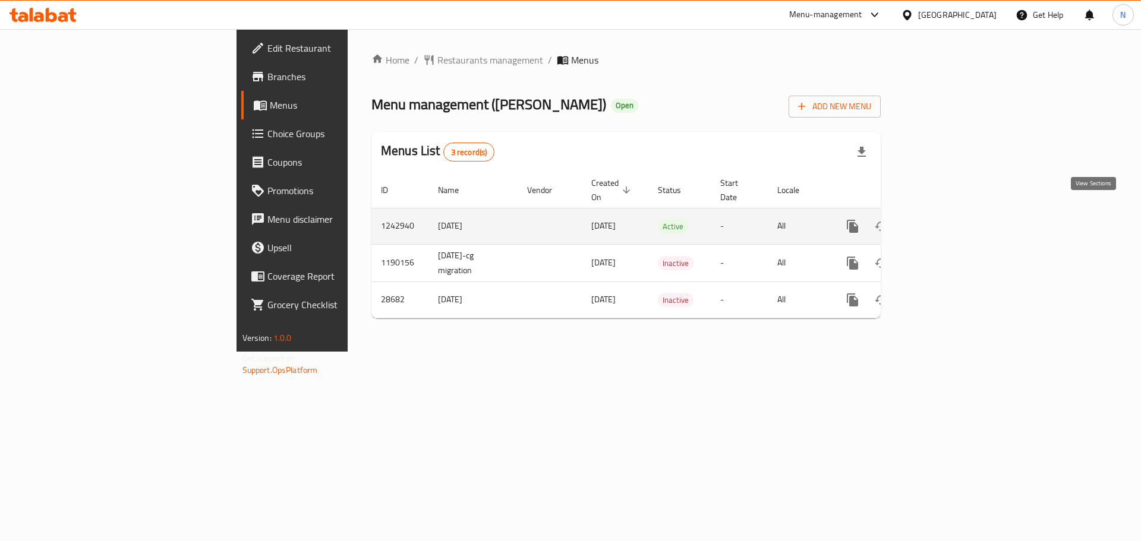
click at [945, 219] on icon "enhanced table" at bounding box center [938, 226] width 14 height 14
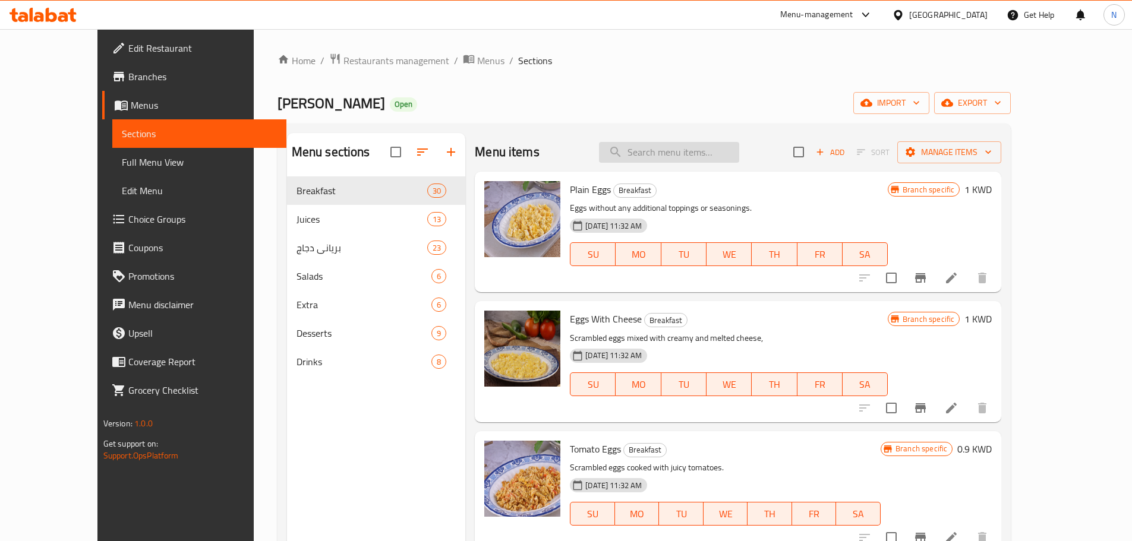
click at [655, 150] on input "search" at bounding box center [669, 152] width 140 height 21
paste input "Chicken Biryani"
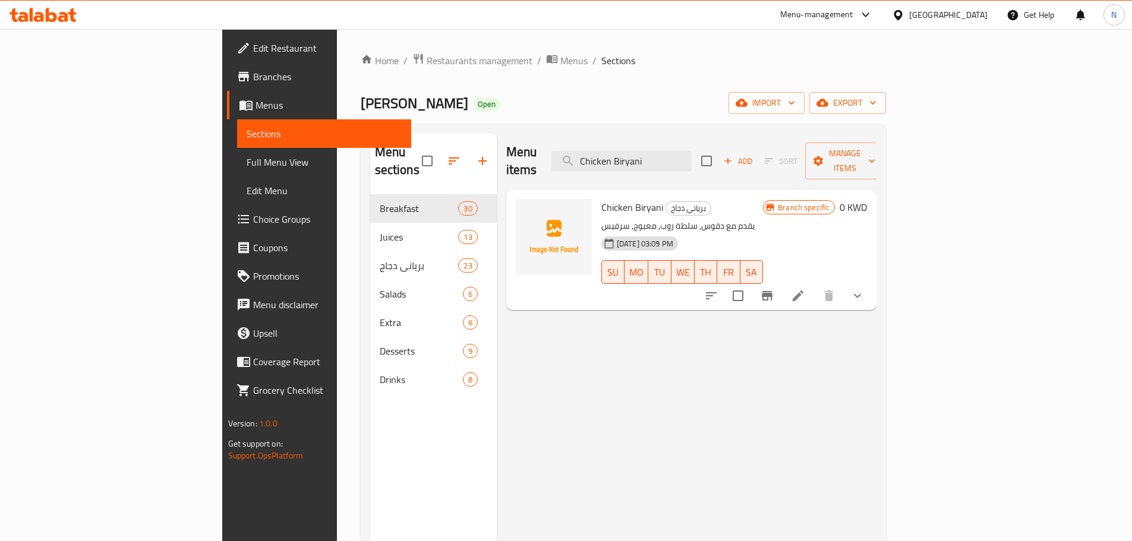
type input "Chicken Biryani"
click at [803, 290] on icon at bounding box center [797, 295] width 11 height 11
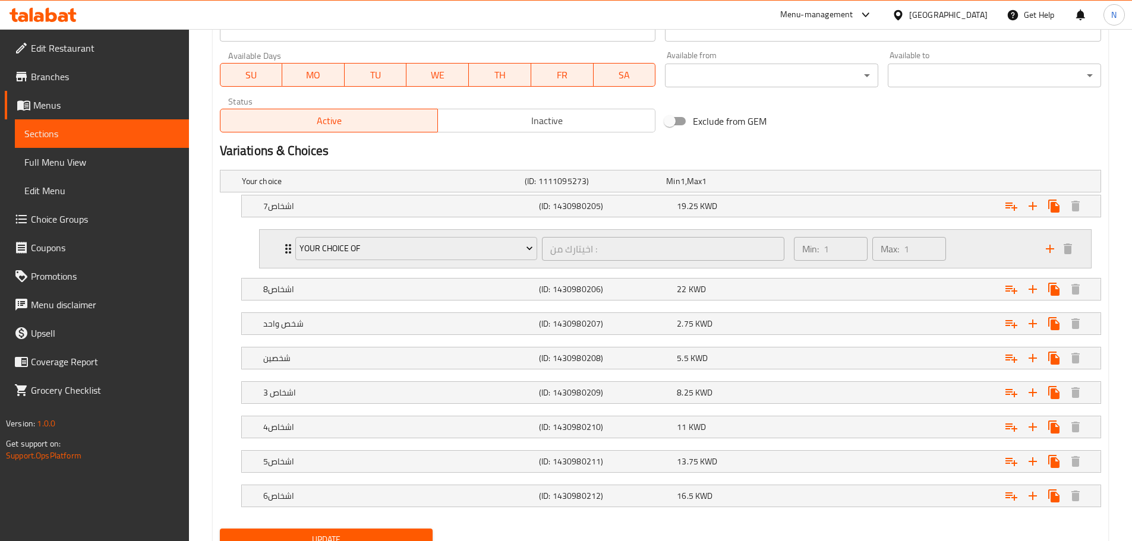
scroll to position [580, 0]
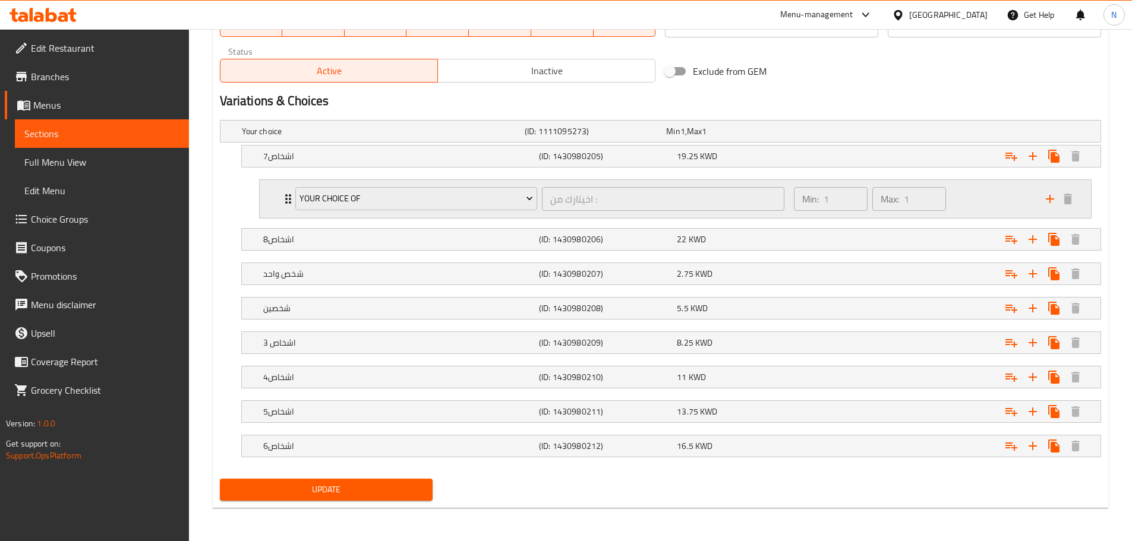
click at [981, 197] on div "Min: 1 ​ Max: 1 ​" at bounding box center [913, 199] width 252 height 38
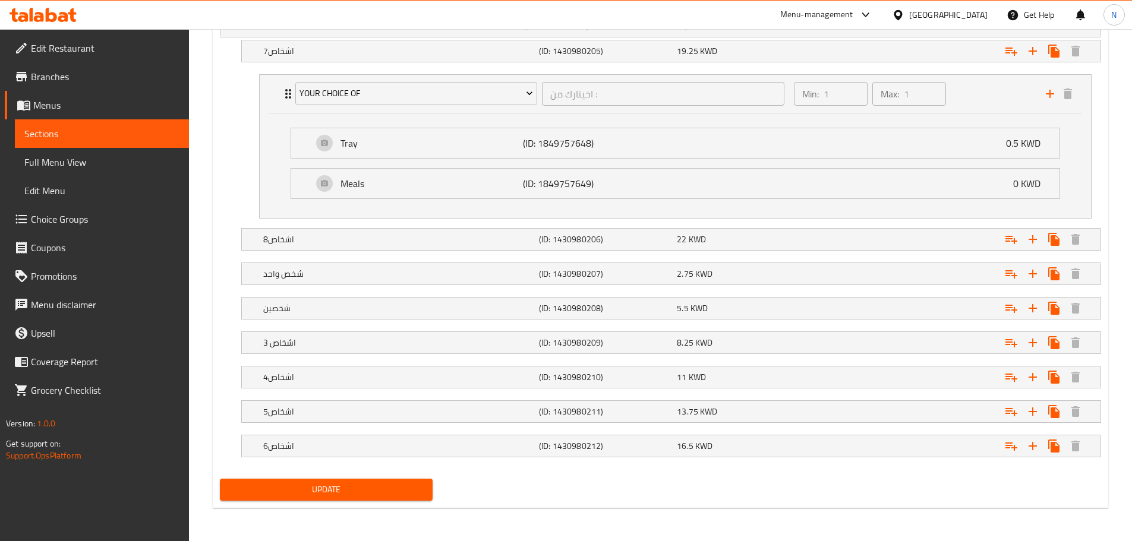
scroll to position [0, 0]
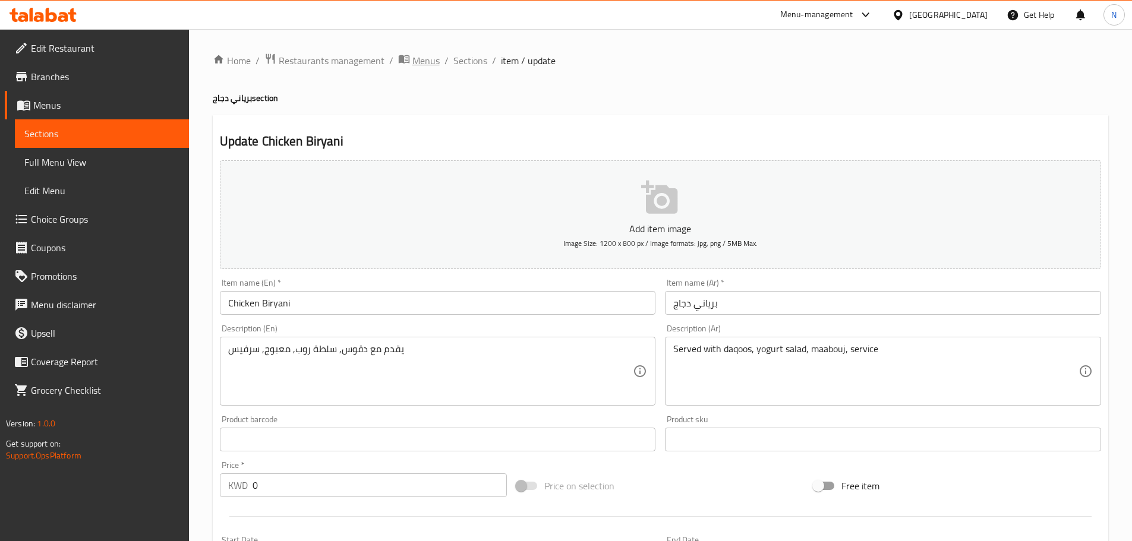
click at [433, 64] on span "Menus" at bounding box center [425, 60] width 27 height 14
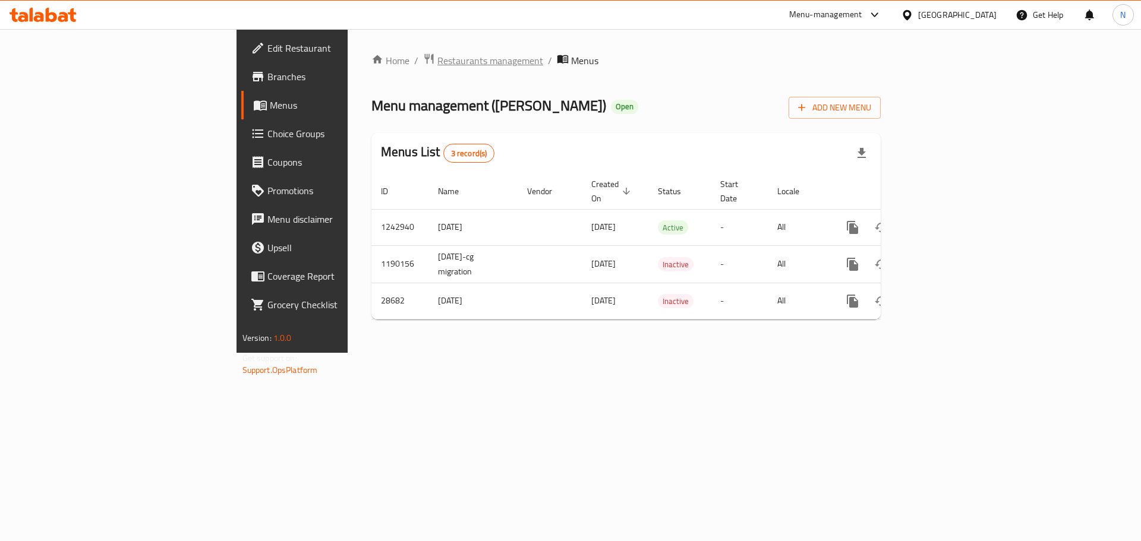
click at [437, 55] on span "Restaurants management" at bounding box center [490, 60] width 106 height 14
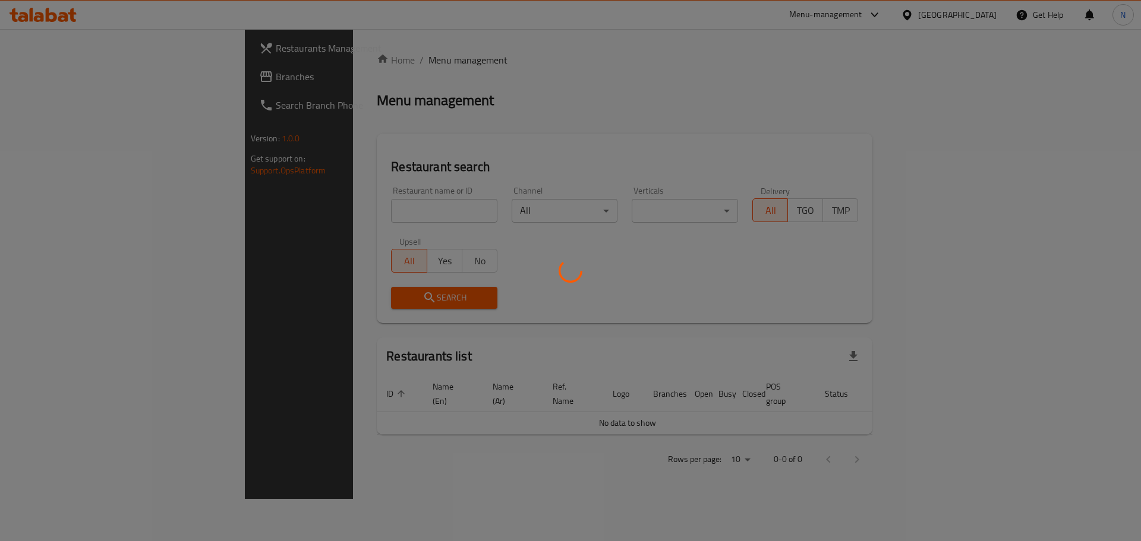
click at [72, 74] on div at bounding box center [570, 270] width 1141 height 541
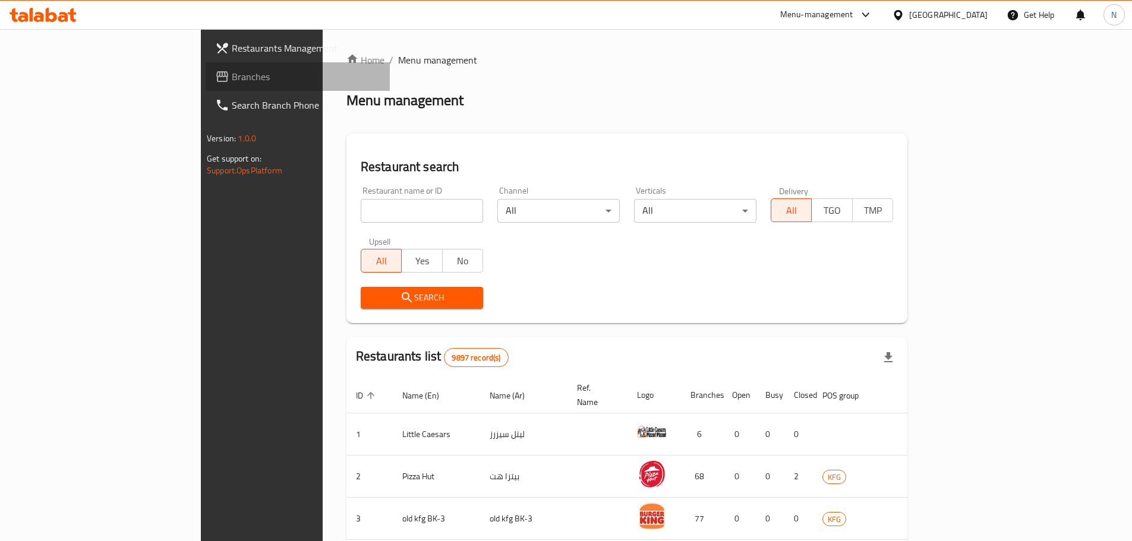
click at [232, 74] on span "Branches" at bounding box center [306, 77] width 149 height 14
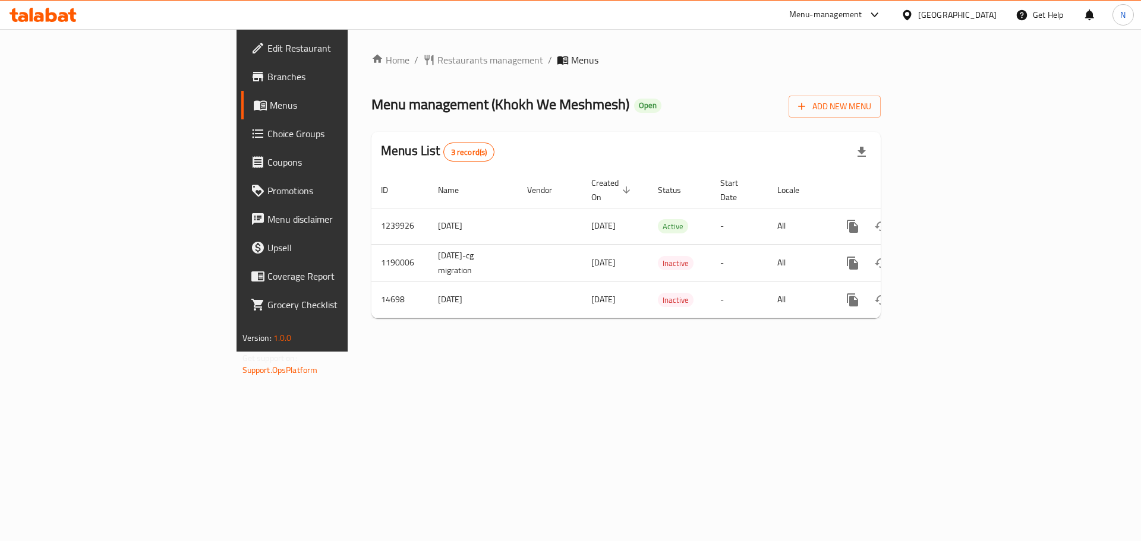
click at [983, 16] on div "[GEOGRAPHIC_DATA]" at bounding box center [957, 14] width 78 height 13
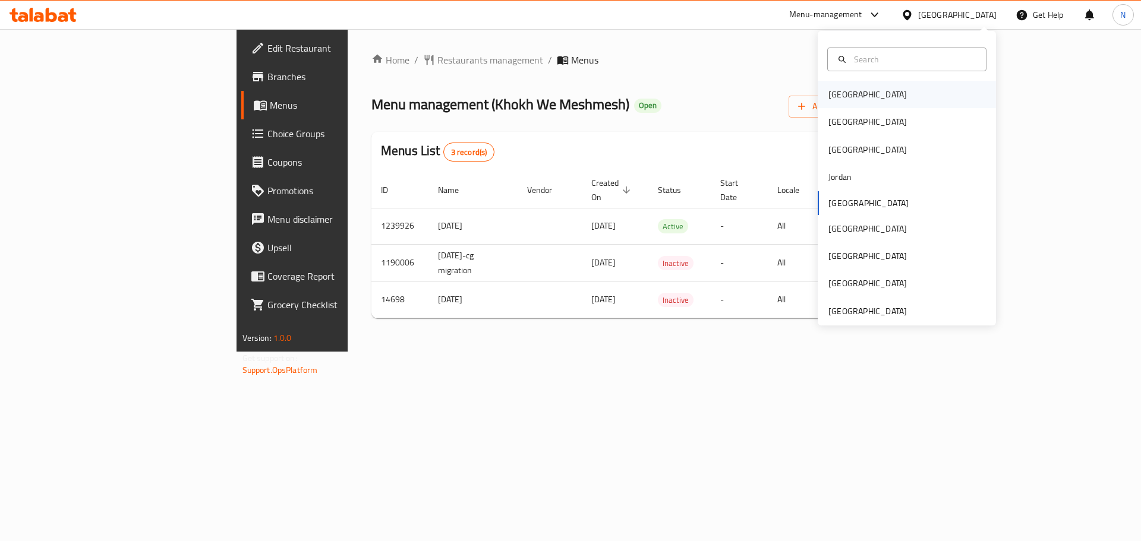
click at [882, 91] on div "Bahrain" at bounding box center [906, 94] width 178 height 27
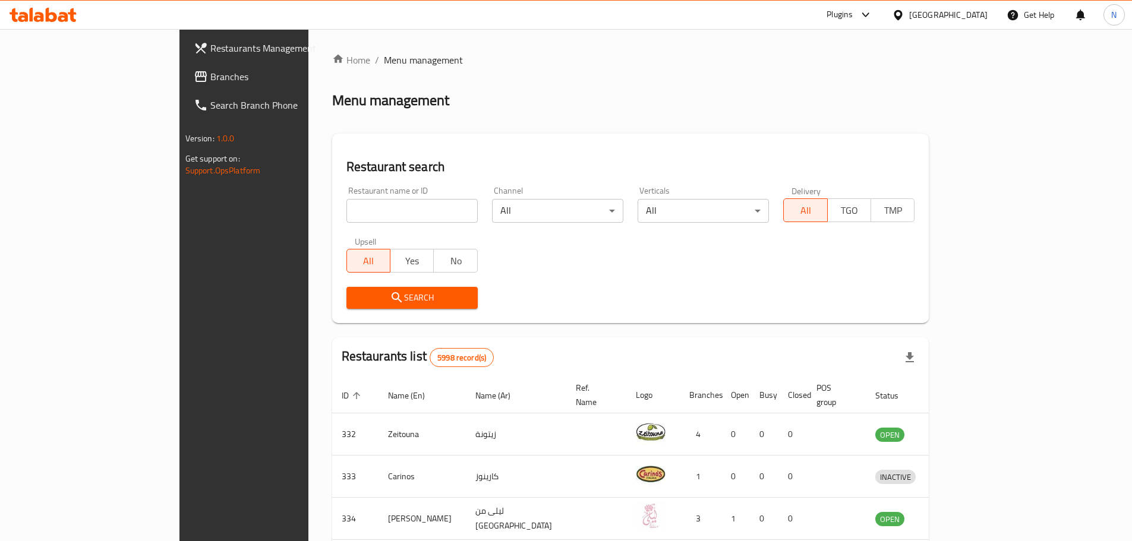
click at [210, 75] on span "Branches" at bounding box center [284, 77] width 149 height 14
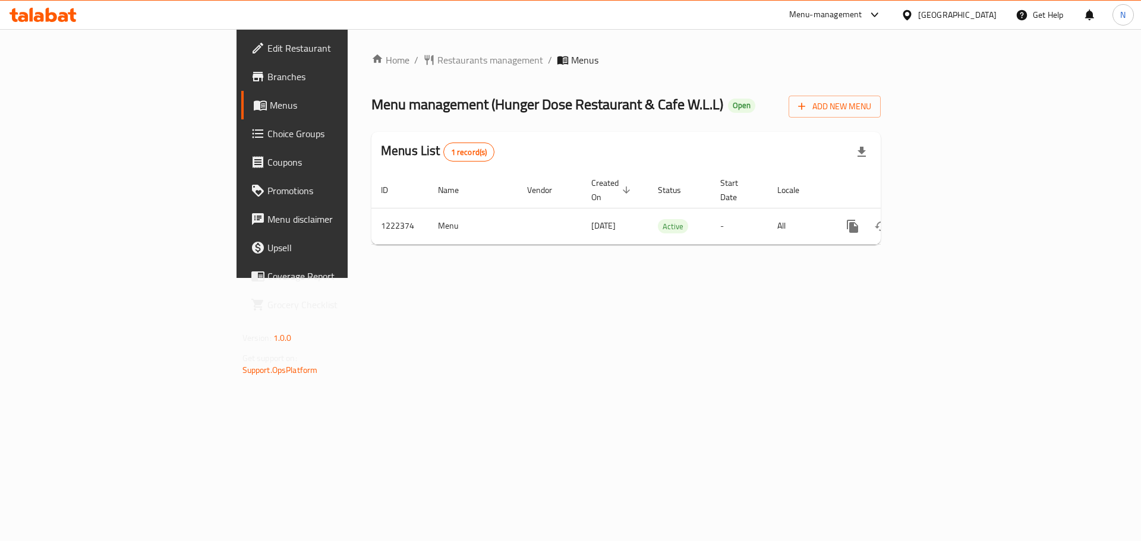
click at [371, 72] on div "Home / Restaurants management / Menus Menu management ( Hunger Dose Restaurant …" at bounding box center [625, 153] width 509 height 201
click at [437, 61] on span "Restaurants management" at bounding box center [490, 60] width 106 height 14
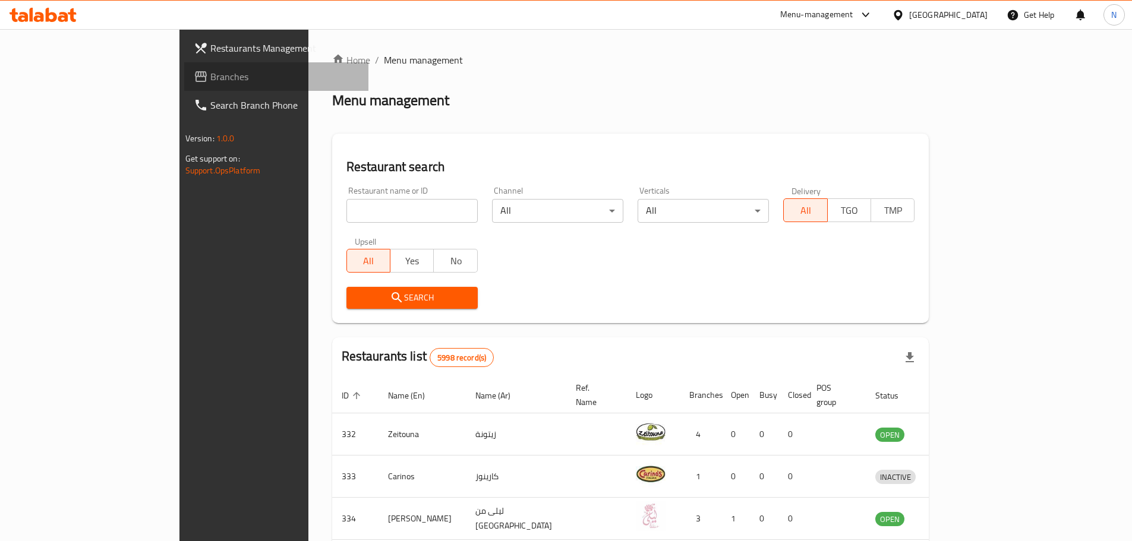
click at [210, 81] on span "Branches" at bounding box center [284, 77] width 149 height 14
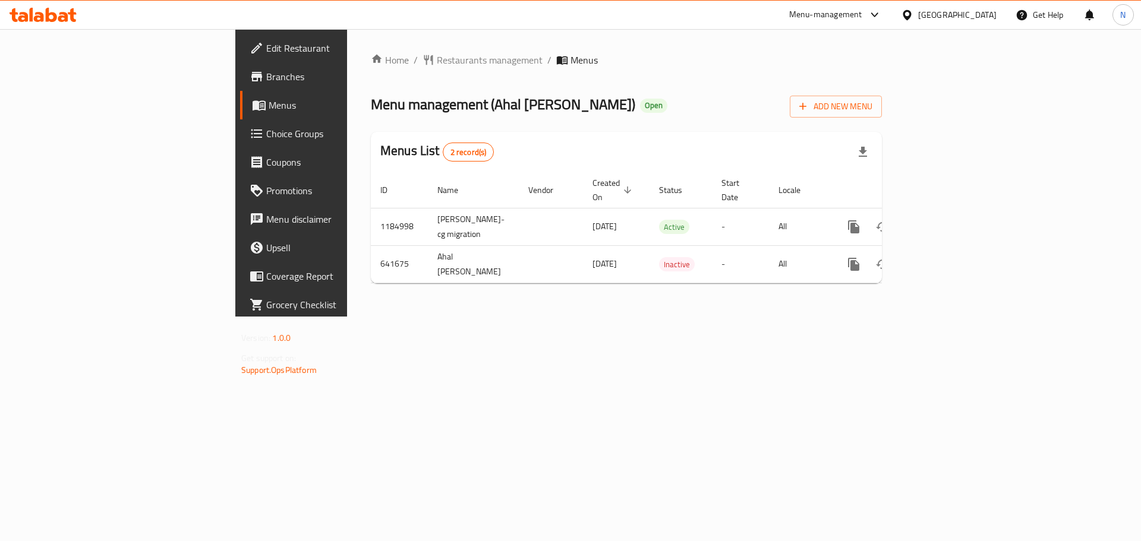
click at [969, 12] on div "Bahrain" at bounding box center [957, 14] width 78 height 13
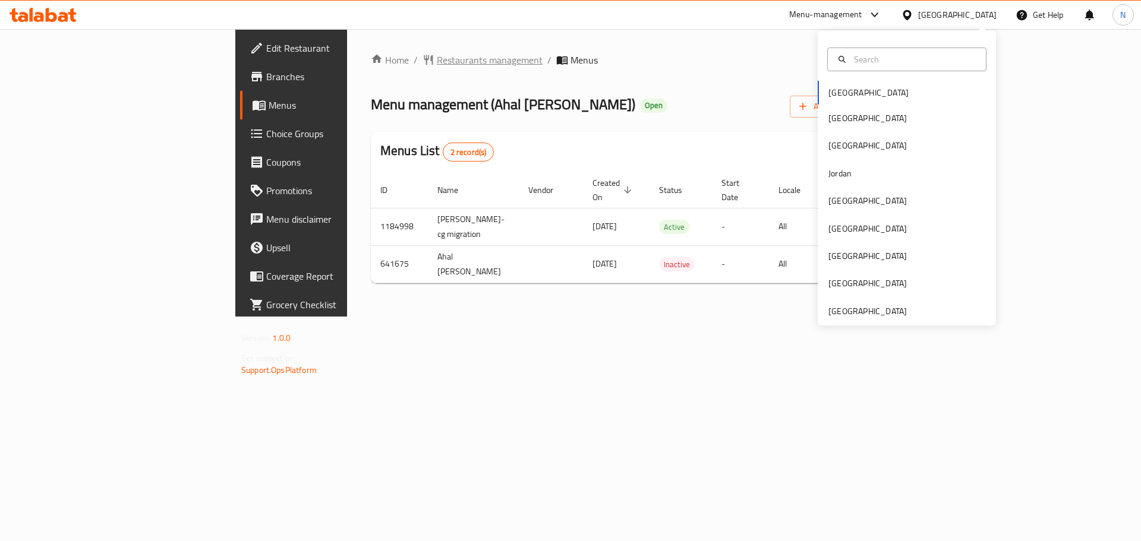
click at [437, 61] on span "Restaurants management" at bounding box center [490, 60] width 106 height 14
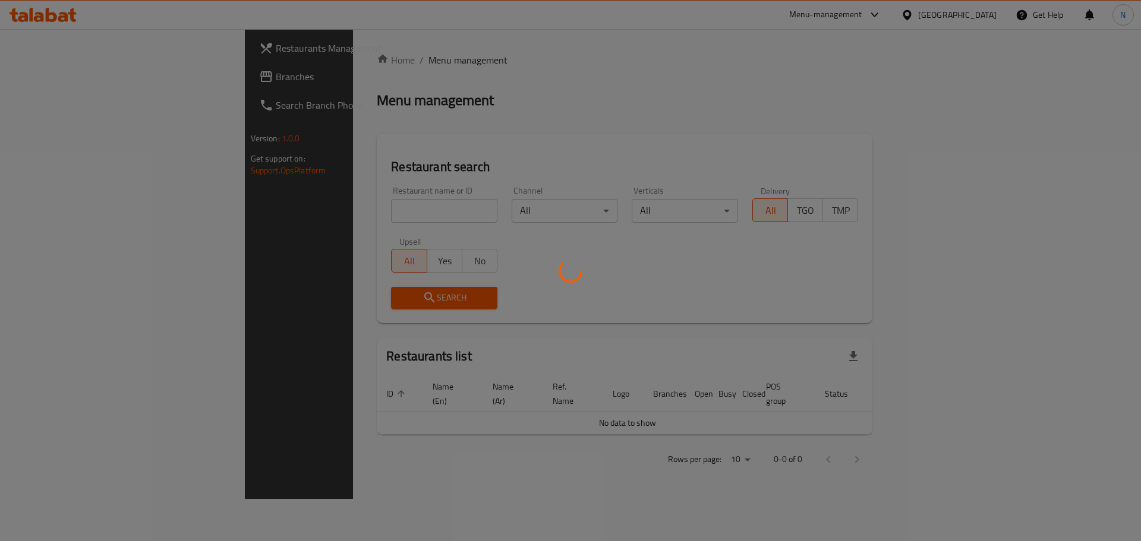
click at [58, 81] on div at bounding box center [570, 270] width 1141 height 541
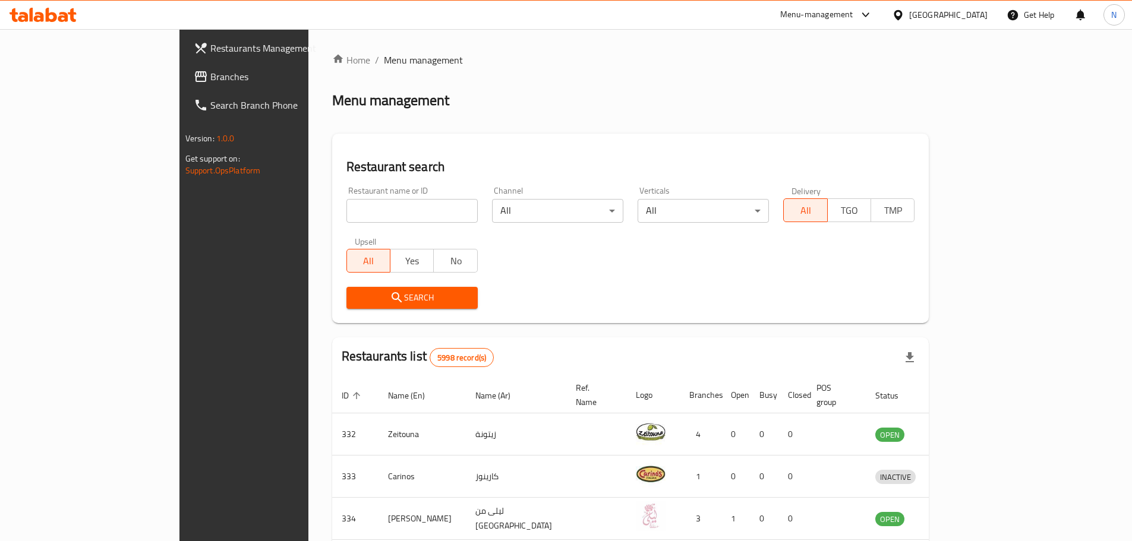
click at [210, 81] on span "Branches" at bounding box center [284, 77] width 149 height 14
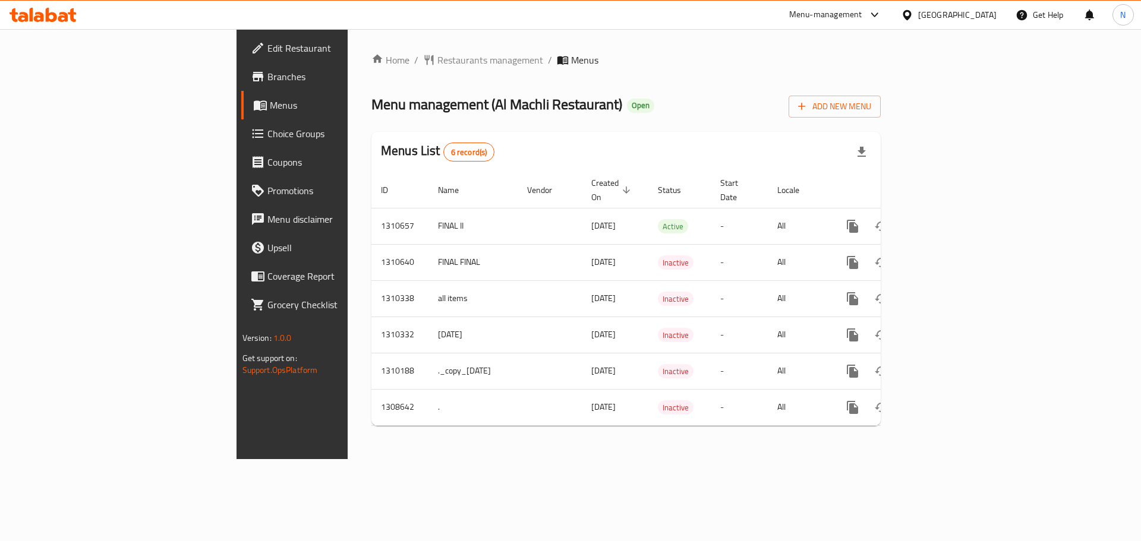
click at [913, 14] on icon at bounding box center [907, 15] width 12 height 12
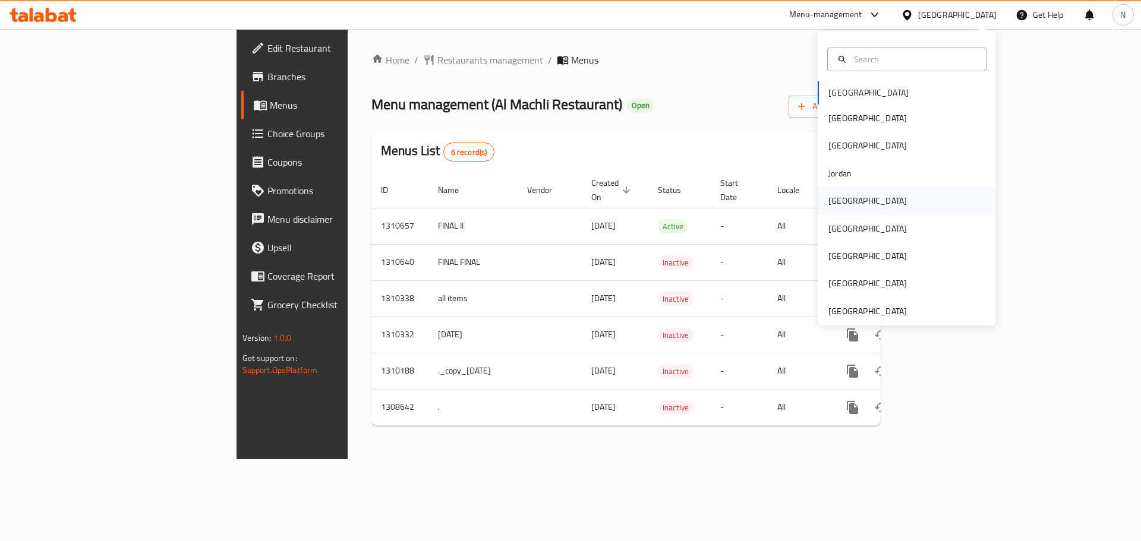
click at [845, 199] on div "[GEOGRAPHIC_DATA]" at bounding box center [867, 200] width 97 height 27
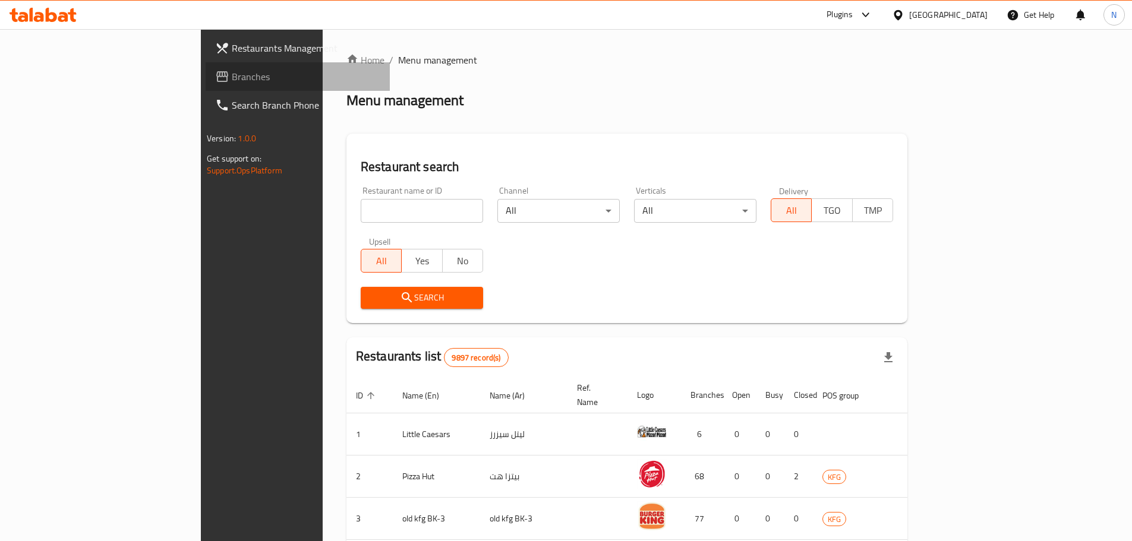
click at [232, 82] on span "Branches" at bounding box center [306, 77] width 149 height 14
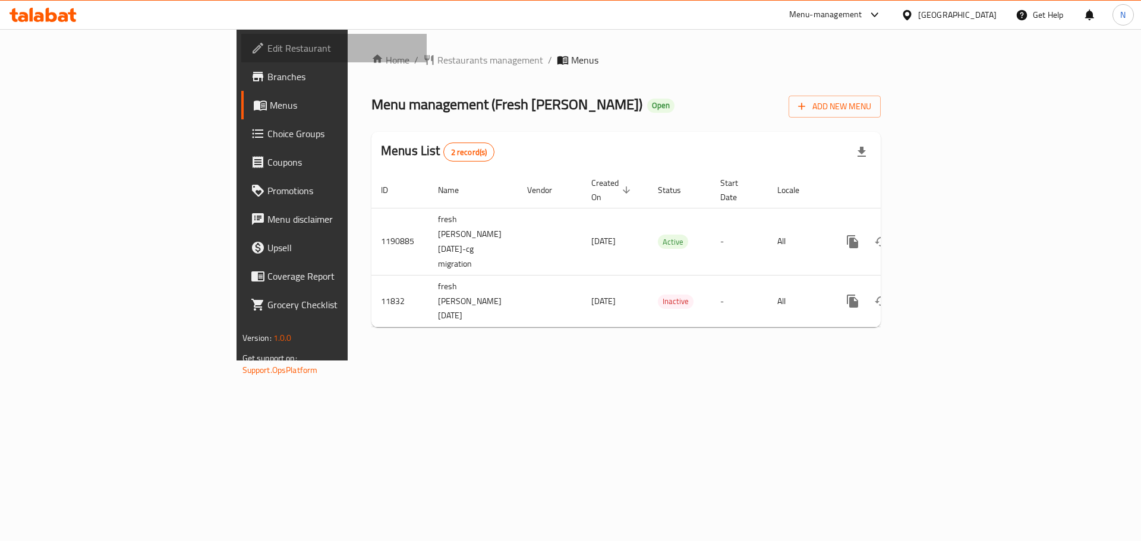
click at [267, 51] on span "Edit Restaurant" at bounding box center [342, 48] width 150 height 14
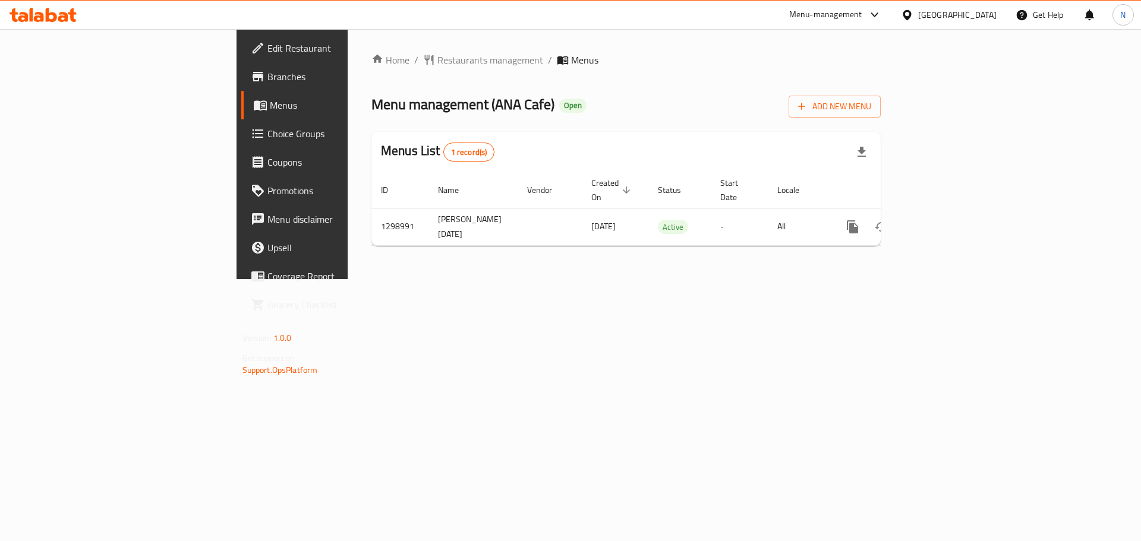
click at [267, 137] on span "Choice Groups" at bounding box center [342, 134] width 150 height 14
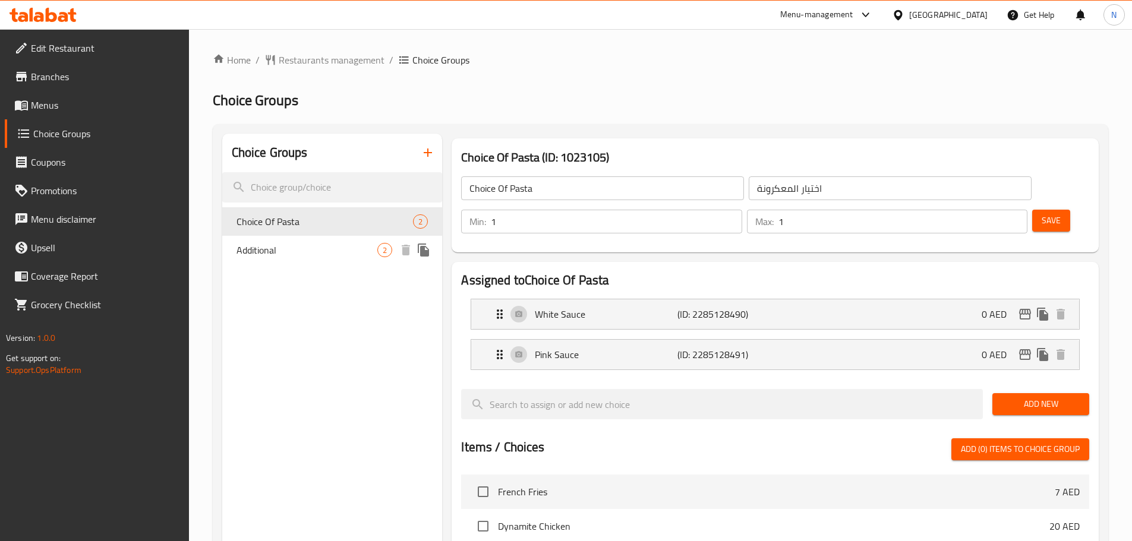
click at [364, 250] on span "Additional" at bounding box center [306, 250] width 141 height 14
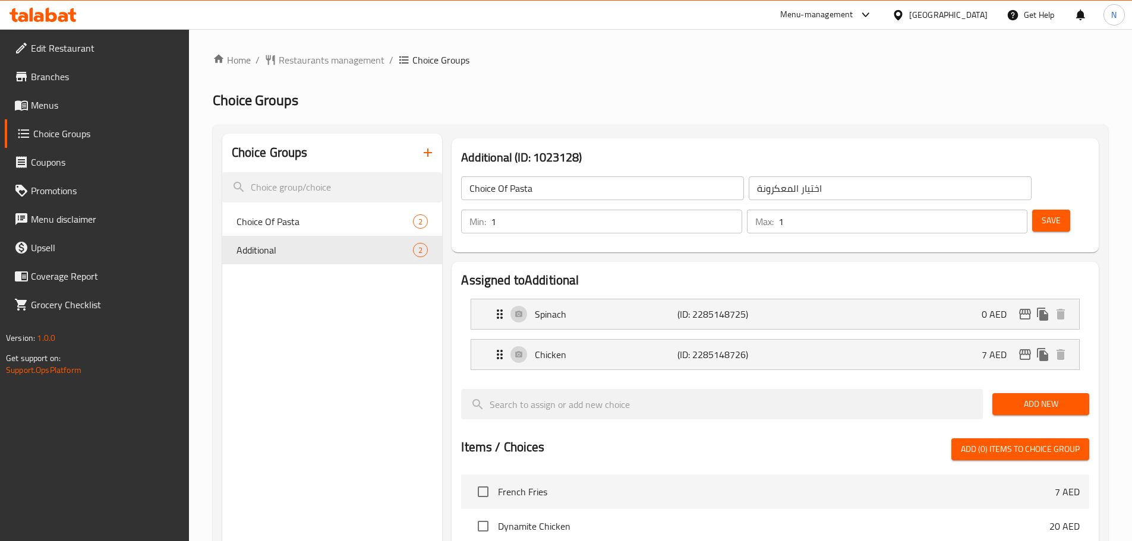
type input "Additional"
type input "إضافي"
type input "1"
click at [741, 210] on input "1" at bounding box center [616, 222] width 251 height 24
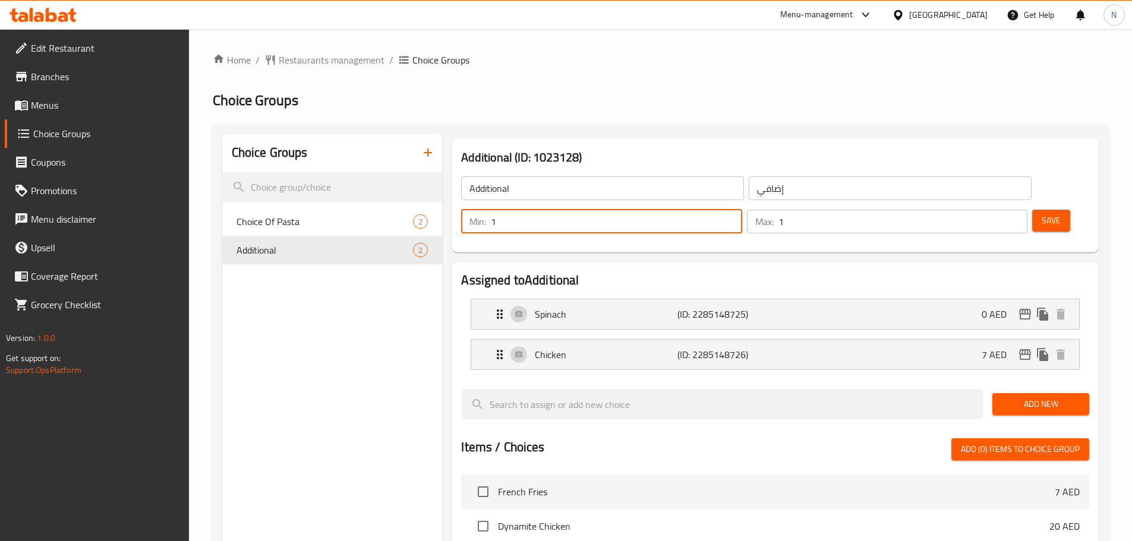
click at [1041, 213] on span "Save" at bounding box center [1050, 220] width 19 height 15
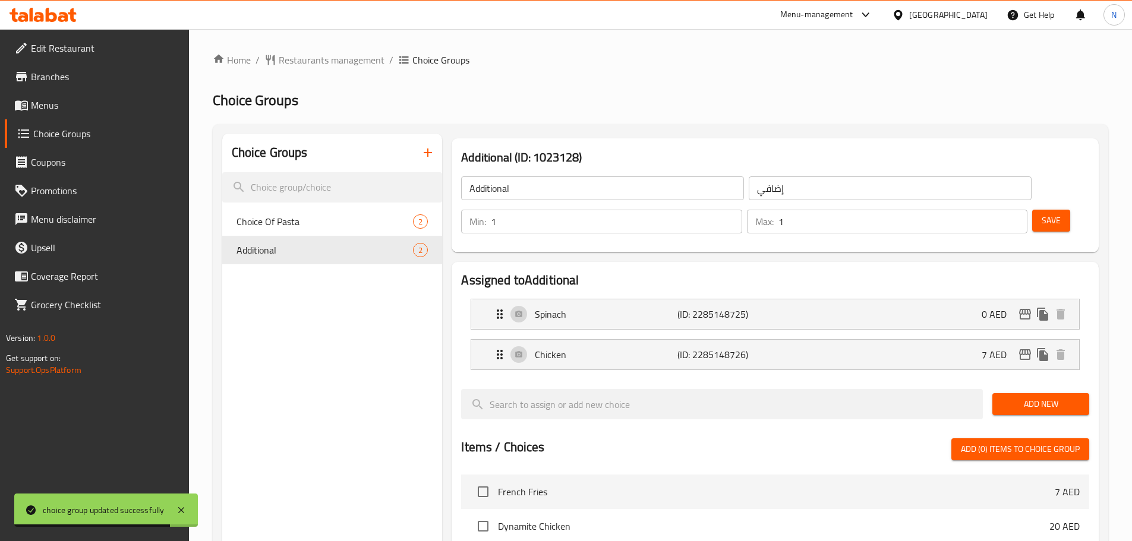
click at [903, 22] on div "[GEOGRAPHIC_DATA]" at bounding box center [939, 15] width 115 height 29
click at [937, 13] on div "United Arab Emirates" at bounding box center [948, 14] width 78 height 13
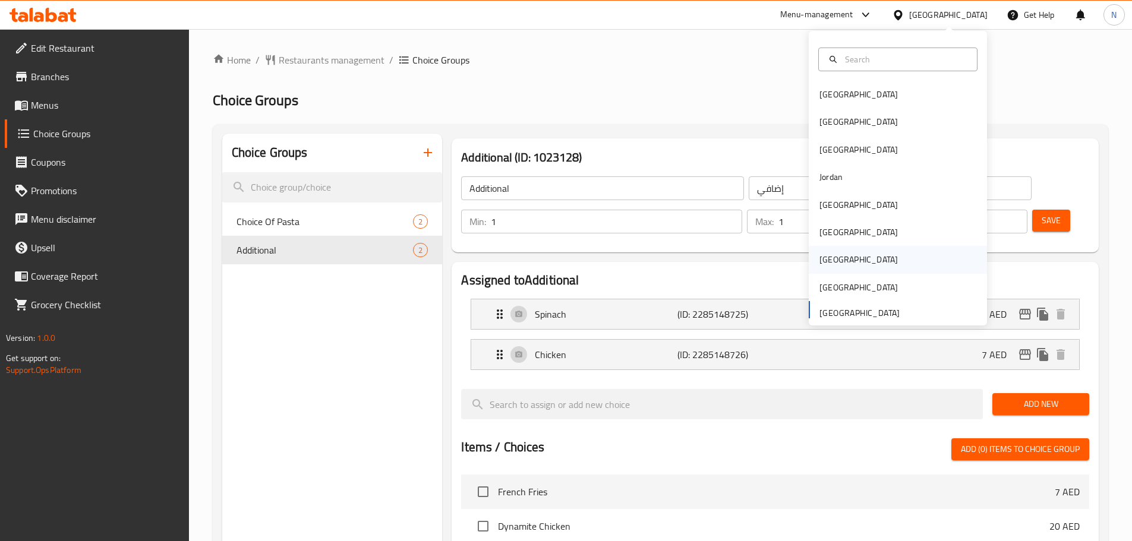
click at [836, 252] on div "Qatar" at bounding box center [858, 259] width 97 height 27
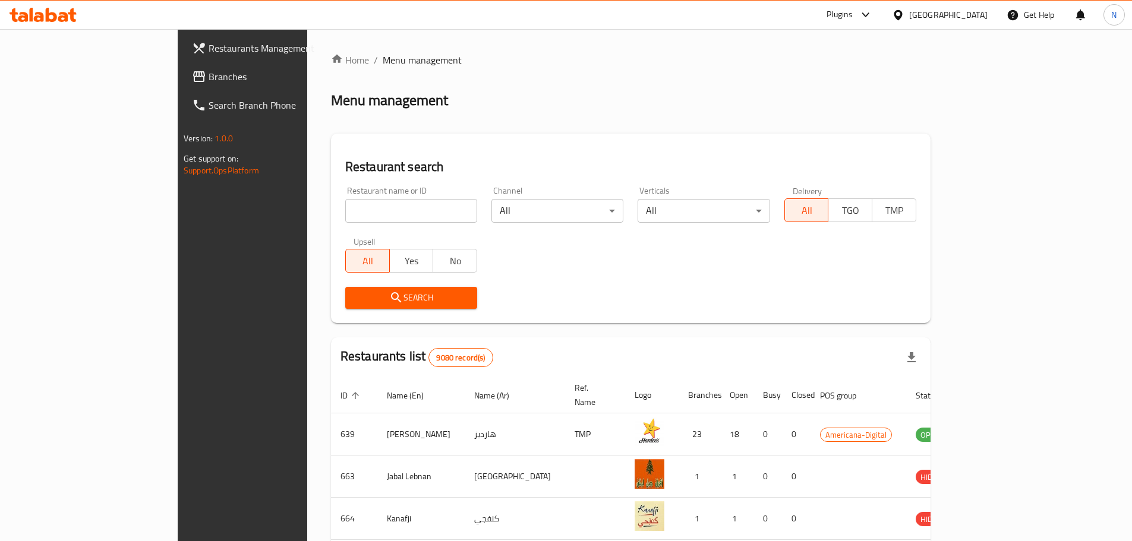
click at [209, 81] on span "Branches" at bounding box center [283, 77] width 149 height 14
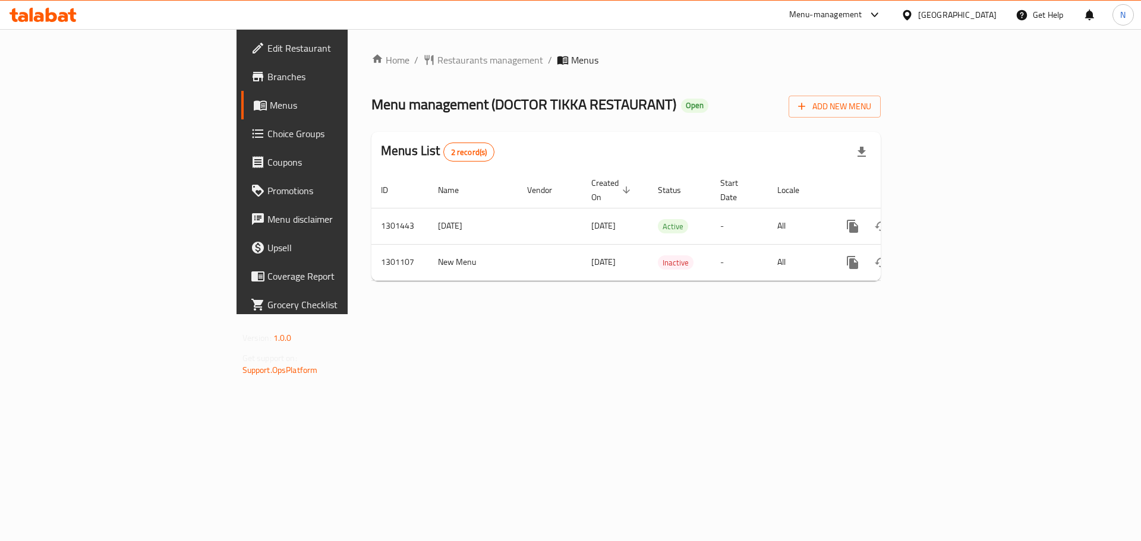
click at [983, 12] on div "[GEOGRAPHIC_DATA]" at bounding box center [957, 14] width 78 height 13
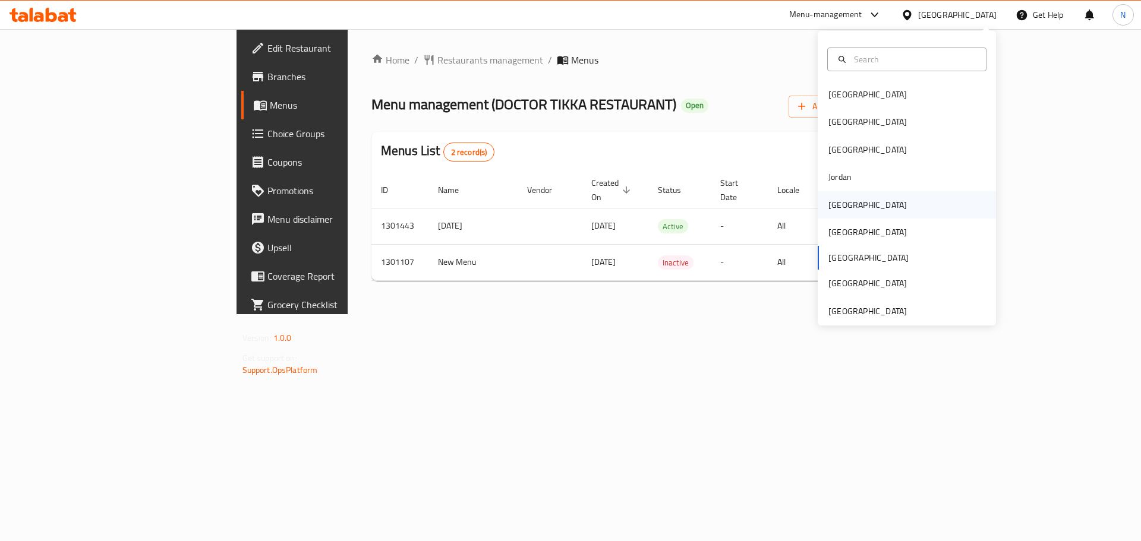
click at [840, 207] on div "[GEOGRAPHIC_DATA]" at bounding box center [867, 204] width 78 height 13
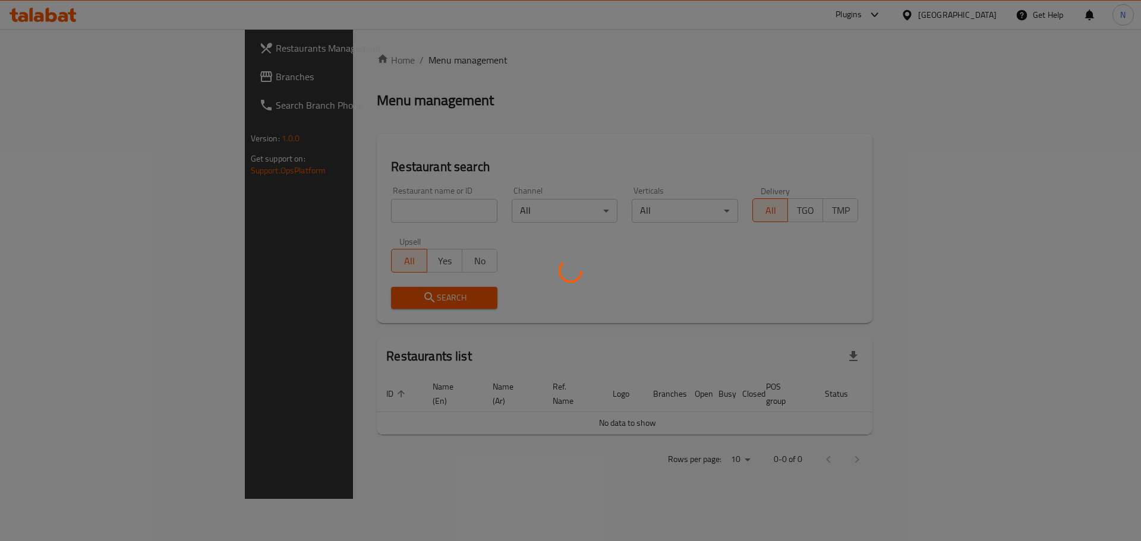
click at [77, 83] on div at bounding box center [570, 270] width 1141 height 541
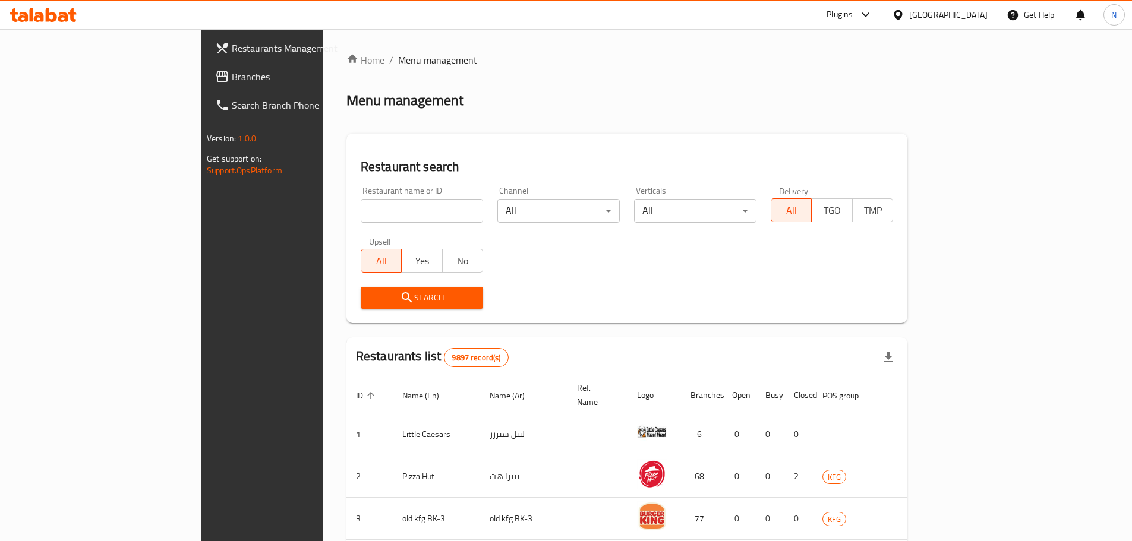
click at [232, 83] on span "Branches" at bounding box center [306, 77] width 149 height 14
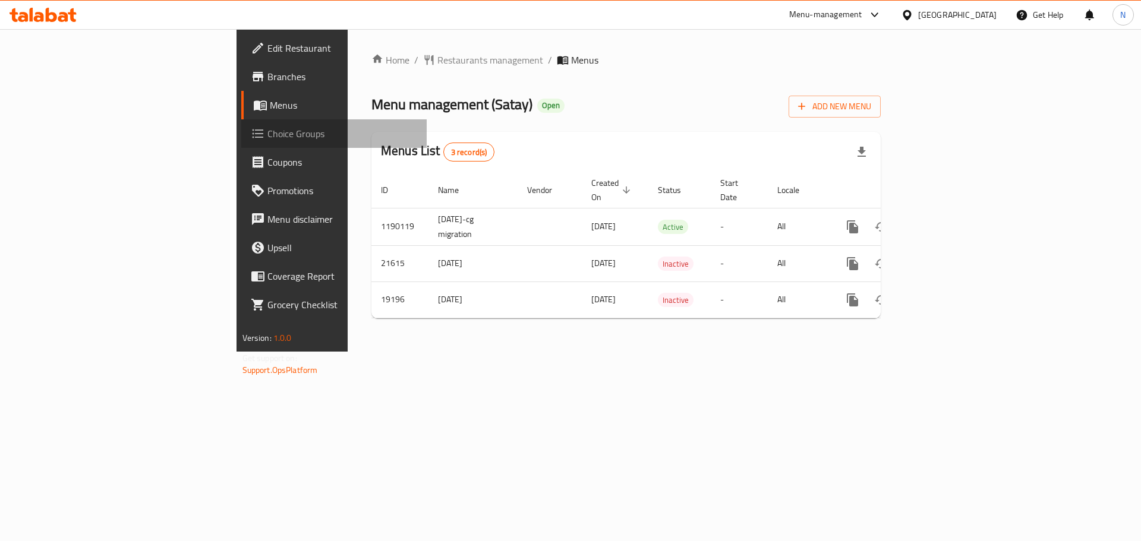
click at [267, 134] on span "Choice Groups" at bounding box center [342, 134] width 150 height 14
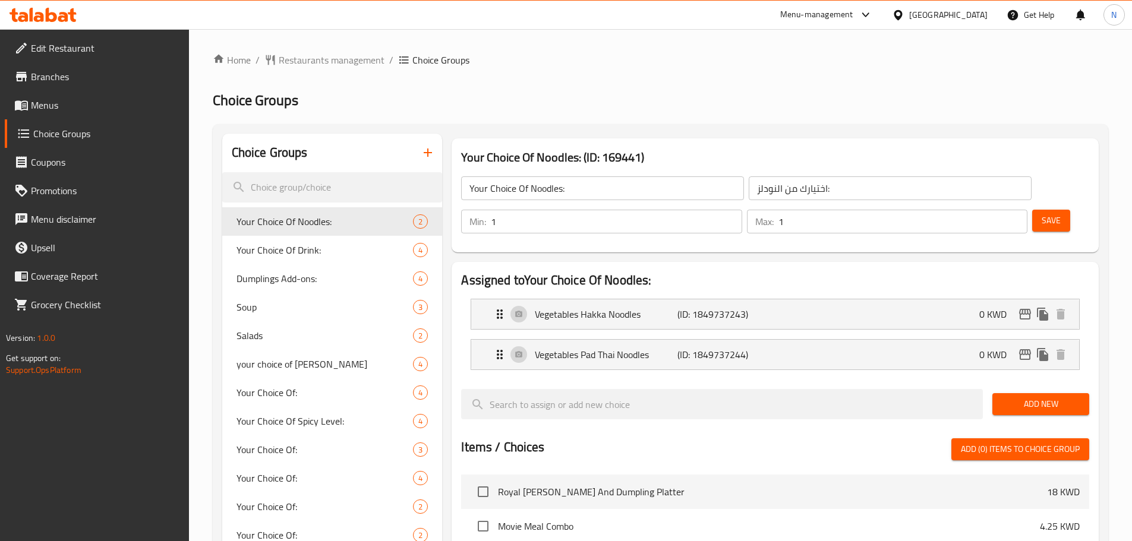
click at [541, 99] on h2 "Choice Groups" at bounding box center [660, 100] width 895 height 19
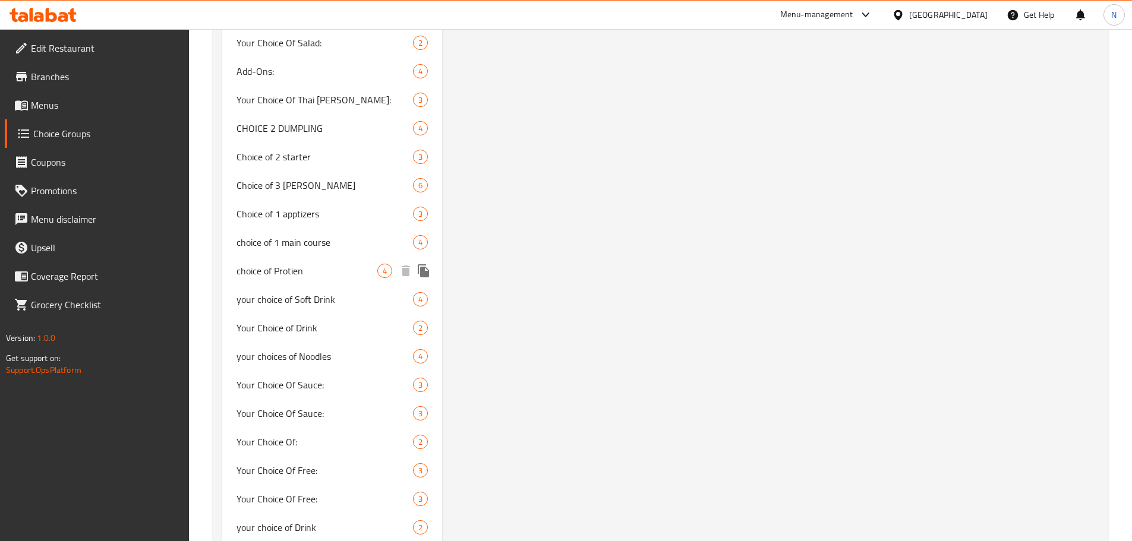
click at [293, 276] on span "choice of Protien" at bounding box center [306, 271] width 141 height 14
type input "choice of Protien"
type input "اختيار [PERSON_NAME]"
type input "0"
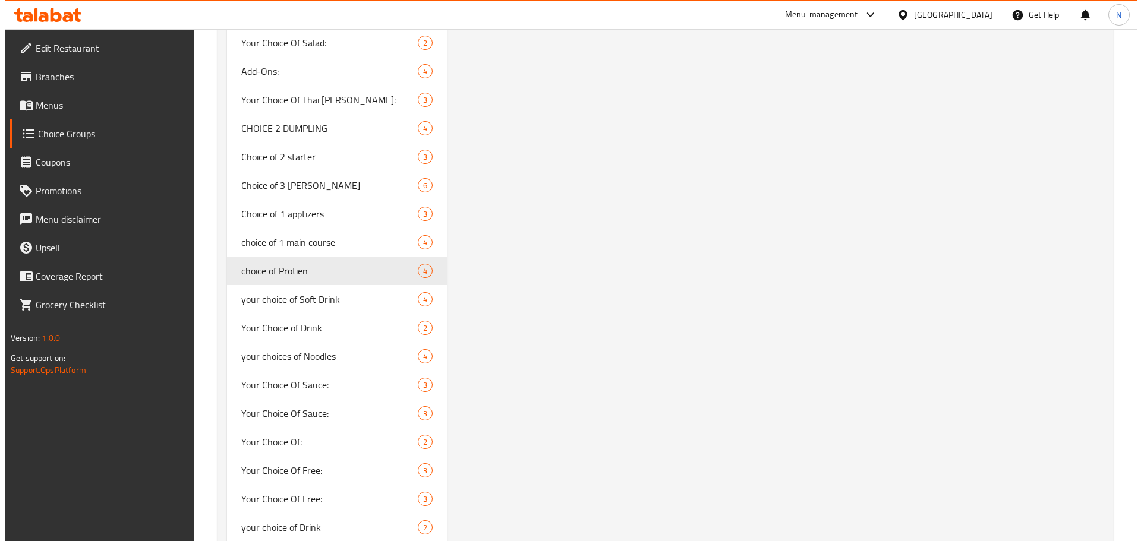
scroll to position [0, 0]
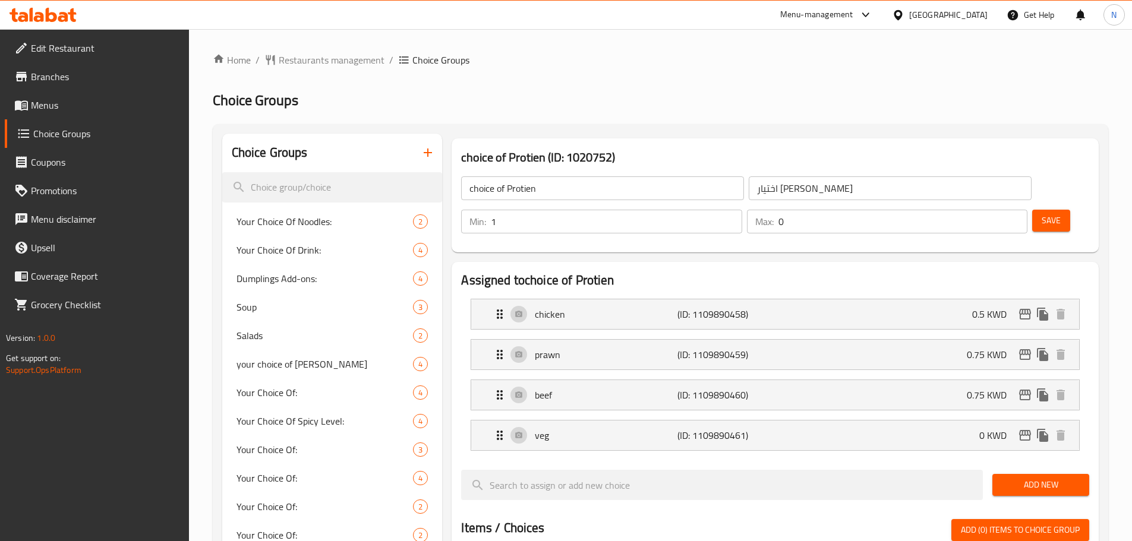
type input "1"
click at [741, 210] on input "1" at bounding box center [616, 222] width 251 height 24
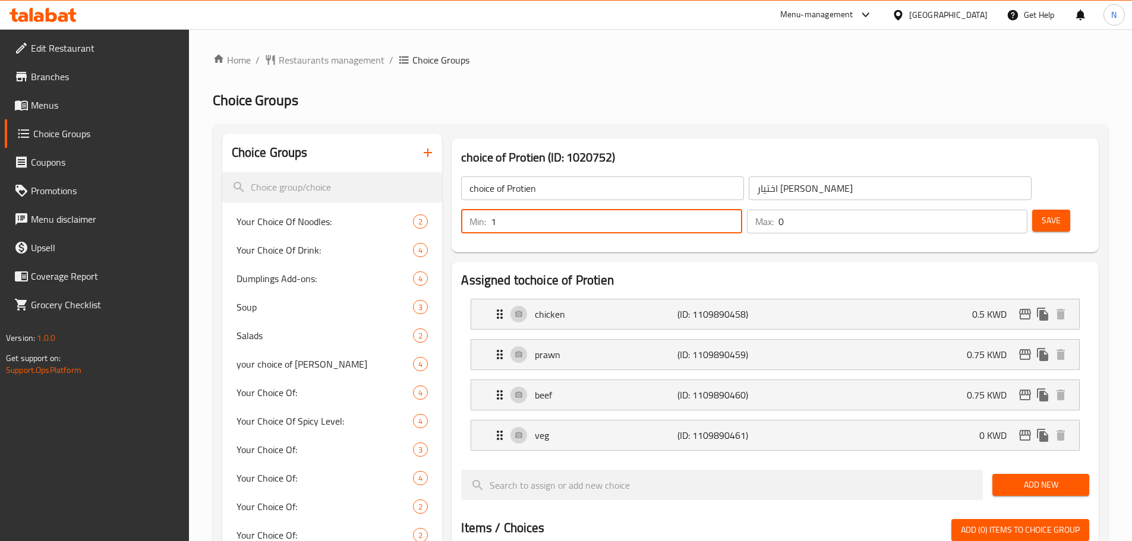
type input "1"
click at [993, 210] on input "1" at bounding box center [902, 222] width 249 height 24
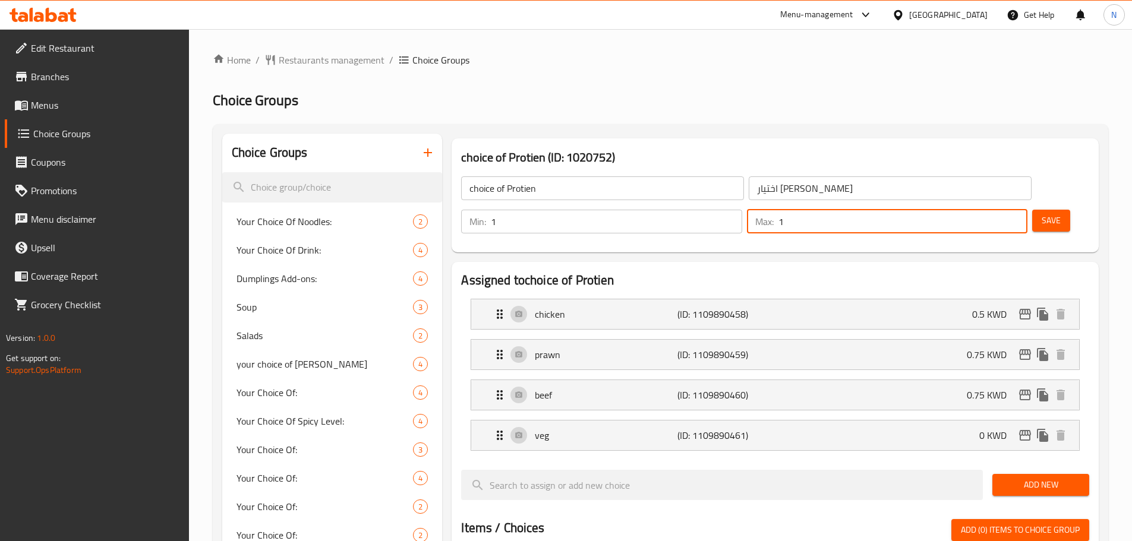
click at [1056, 207] on div "Save" at bounding box center [1055, 221] width 52 height 29
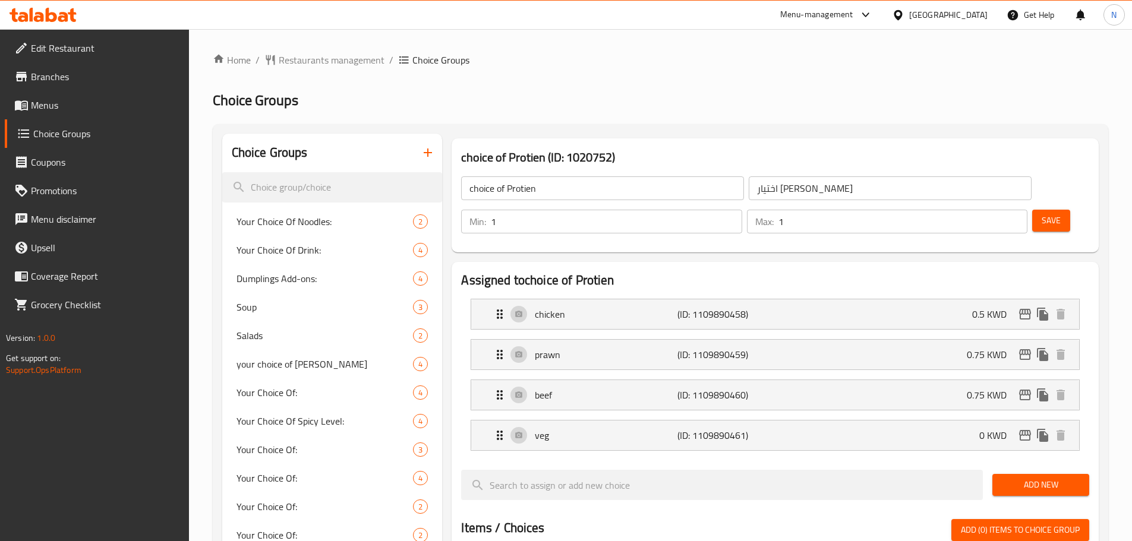
click at [1043, 210] on button "Save" at bounding box center [1051, 221] width 38 height 22
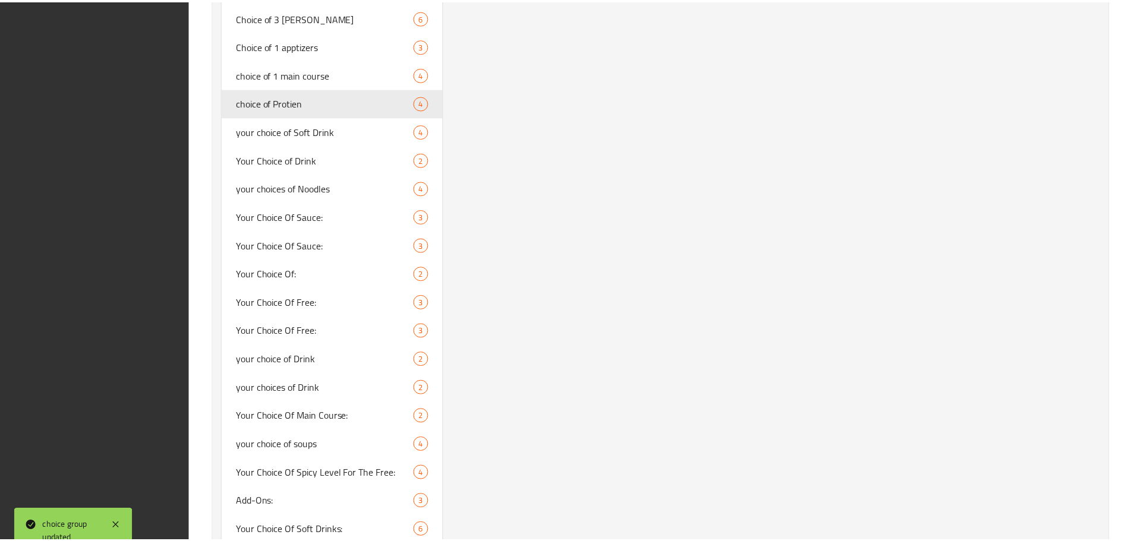
scroll to position [1729, 0]
